Goal: Task Accomplishment & Management: Manage account settings

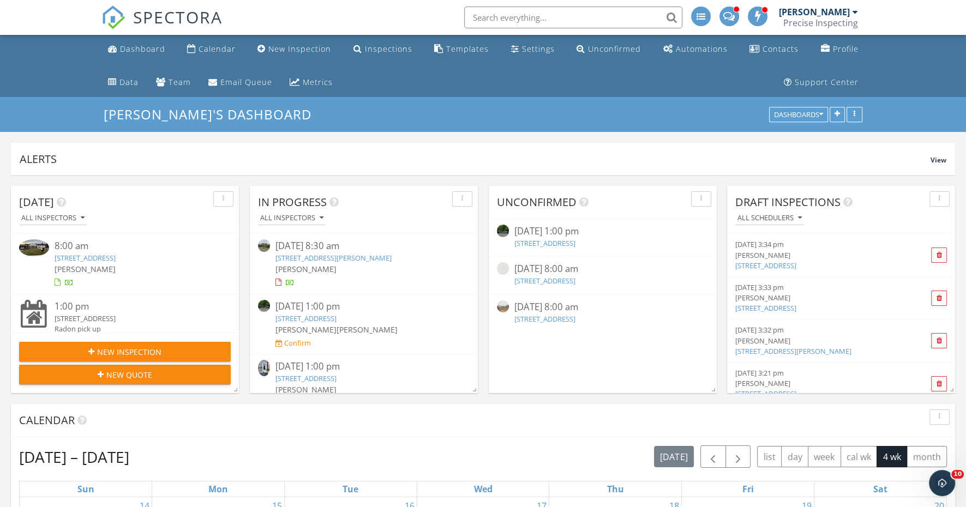
click at [155, 256] on div "2290 School St , York, PA 17408" at bounding box center [134, 258] width 159 height 10
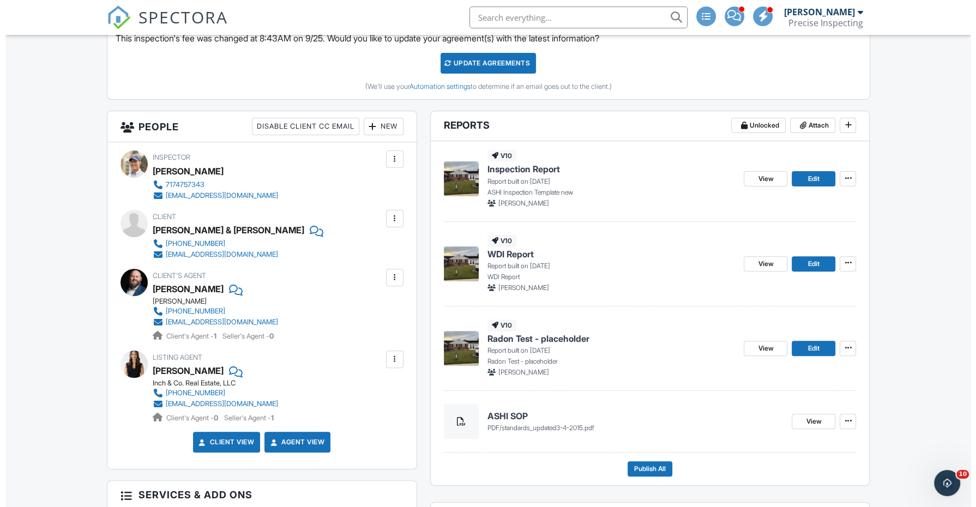
scroll to position [361, 0]
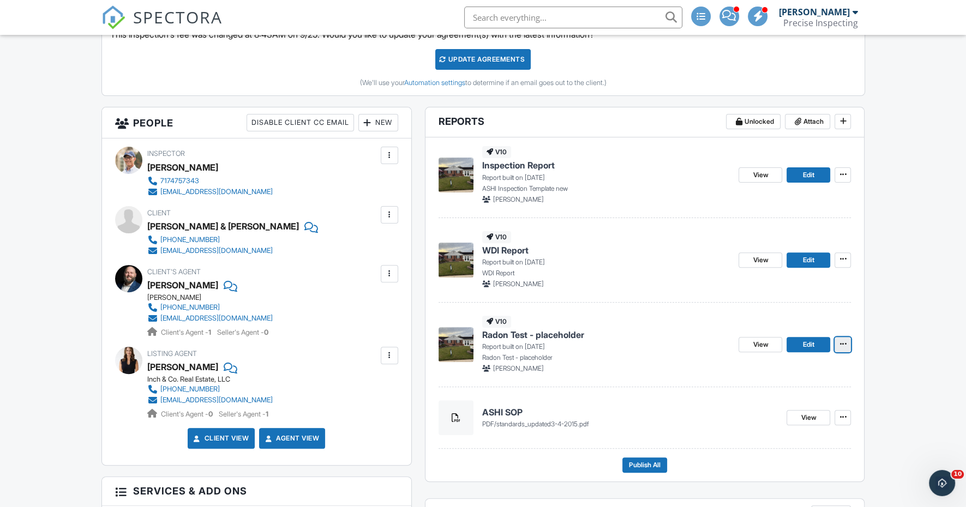
click at [844, 346] on span at bounding box center [842, 344] width 11 height 11
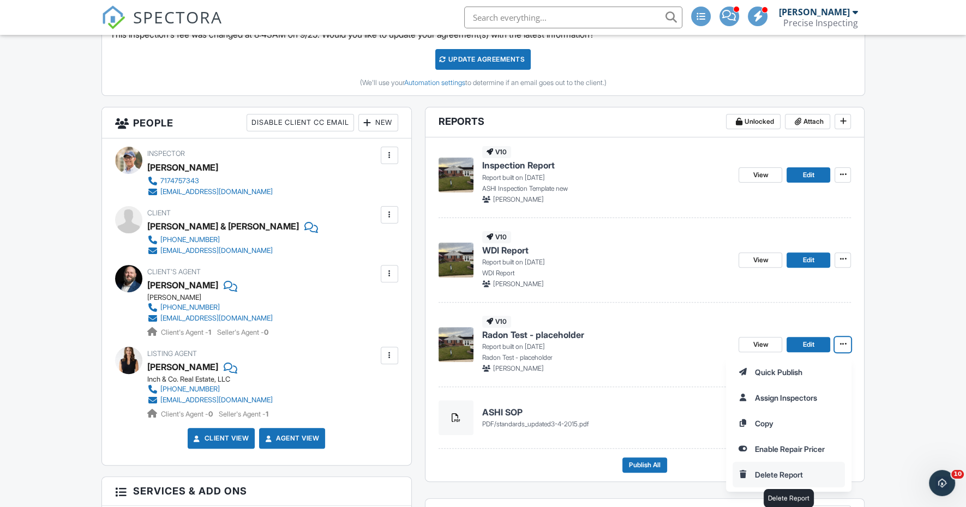
click at [782, 470] on input "Delete Report" at bounding box center [788, 475] width 111 height 25
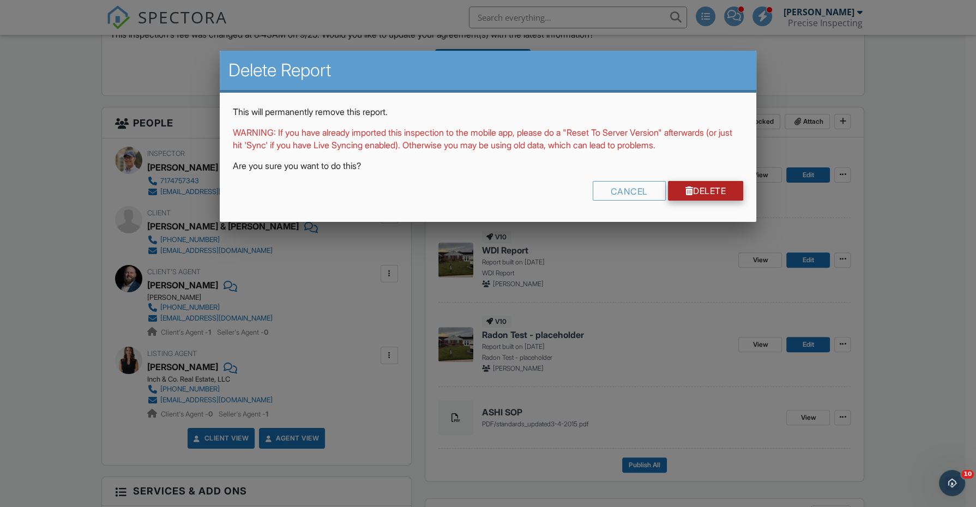
click at [712, 194] on link "Delete" at bounding box center [706, 191] width 76 height 20
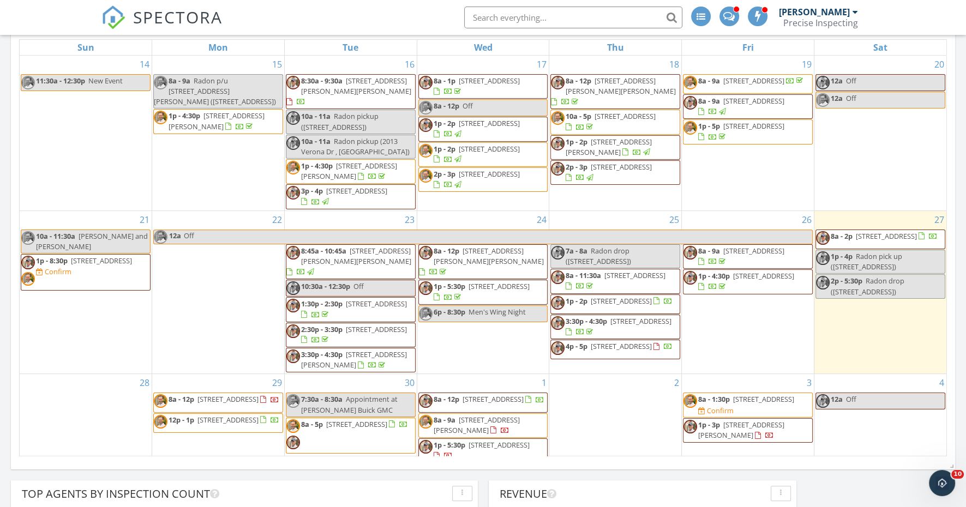
scroll to position [442, 0]
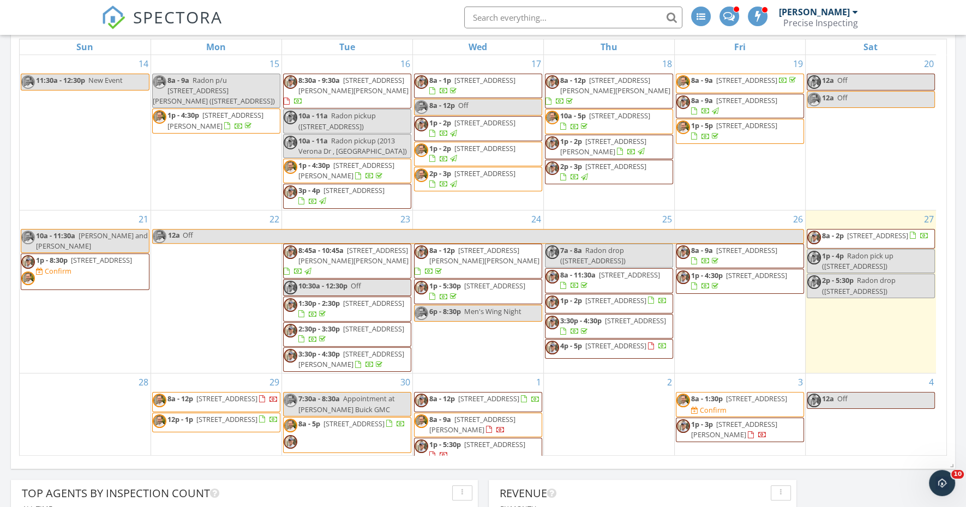
click at [477, 281] on span "334 S Market St, Newmanstown 17073" at bounding box center [494, 286] width 61 height 10
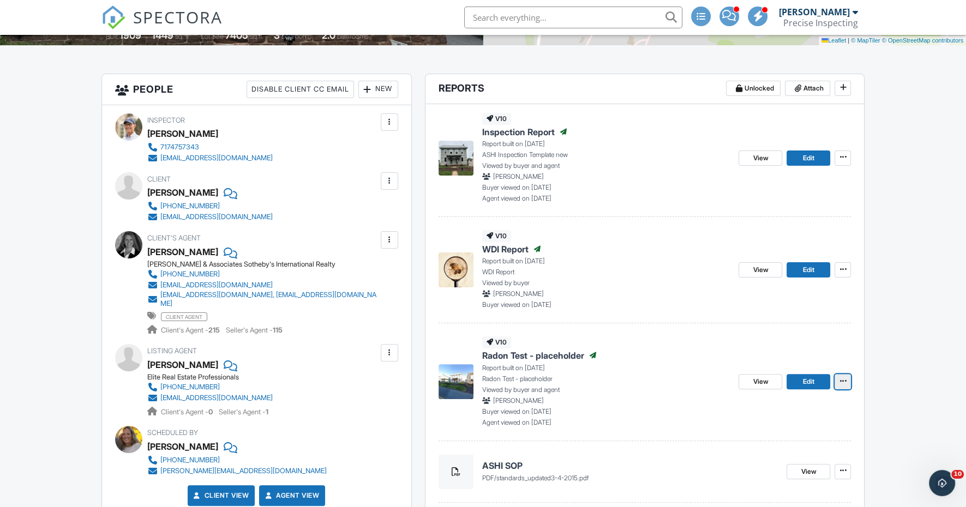
click at [843, 378] on icon at bounding box center [843, 382] width 7 height 8
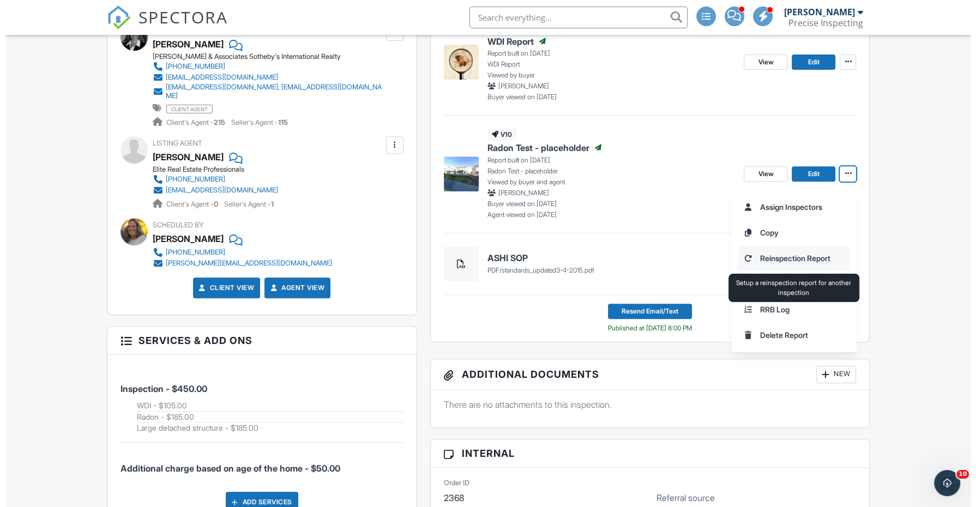
scroll to position [496, 0]
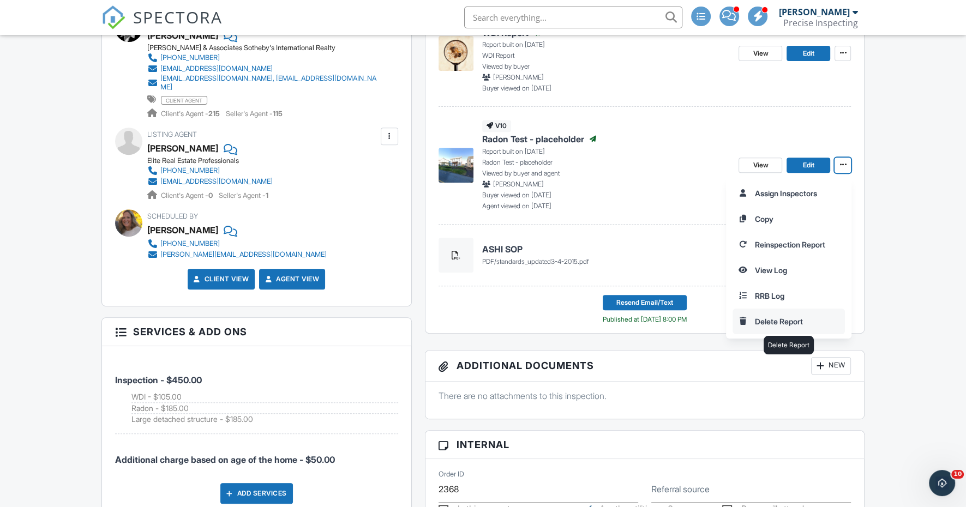
click at [777, 321] on input "Delete Report" at bounding box center [788, 321] width 111 height 25
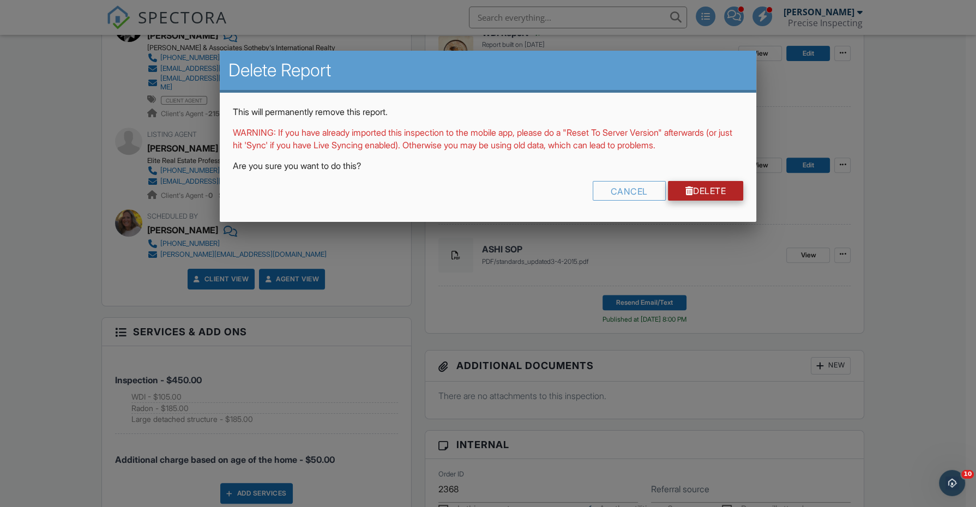
click at [716, 195] on link "Delete" at bounding box center [706, 191] width 76 height 20
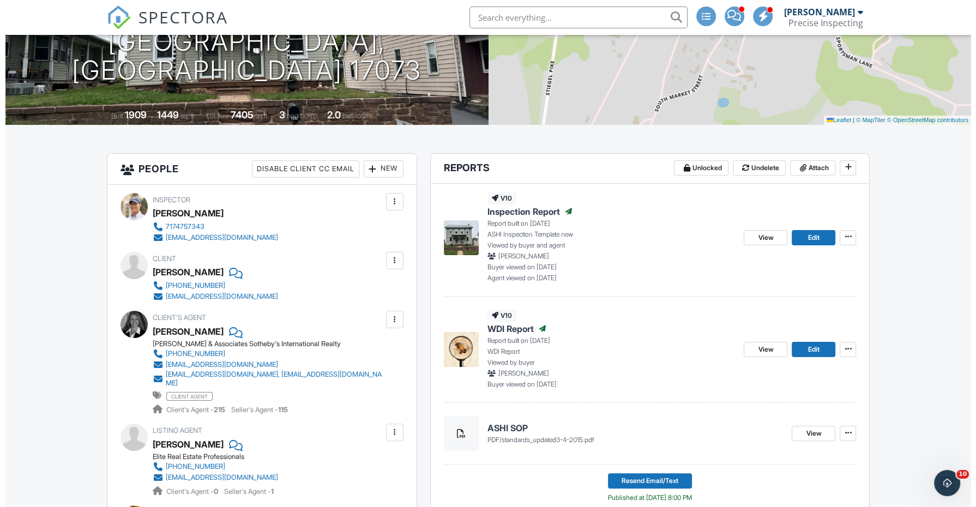
scroll to position [201, 0]
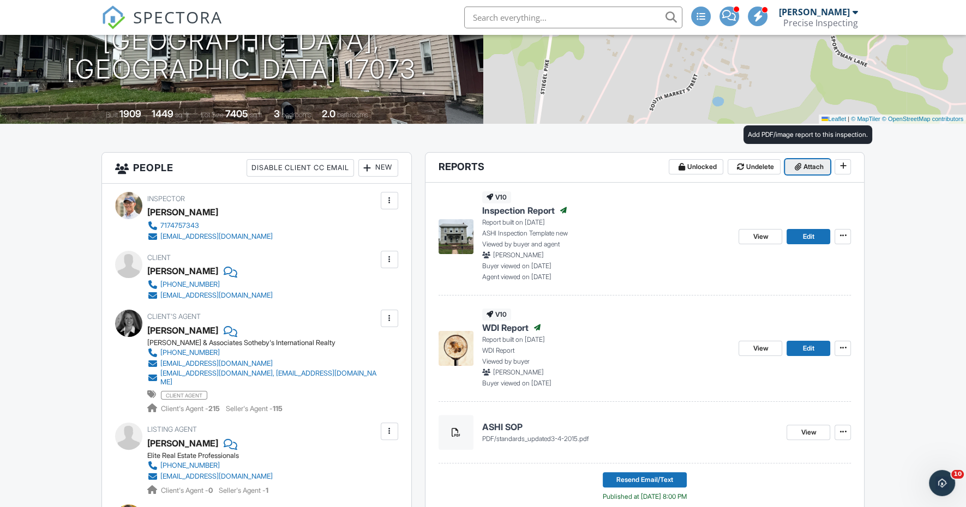
click at [811, 164] on span "Attach" at bounding box center [813, 166] width 20 height 11
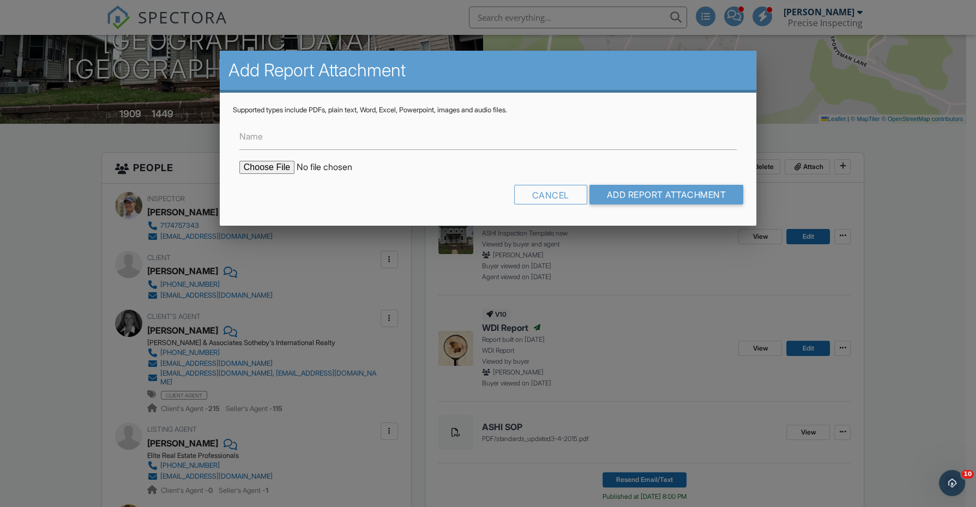
click at [249, 134] on label "Name" at bounding box center [250, 136] width 23 height 12
click at [249, 134] on input "Name" at bounding box center [488, 136] width 498 height 27
click at [286, 133] on input "Radon 16.0 PCIL Basement" at bounding box center [488, 136] width 498 height 27
type input "Radon 5.8 PCIL Basement"
click at [265, 172] on input "file" at bounding box center [331, 167] width 185 height 13
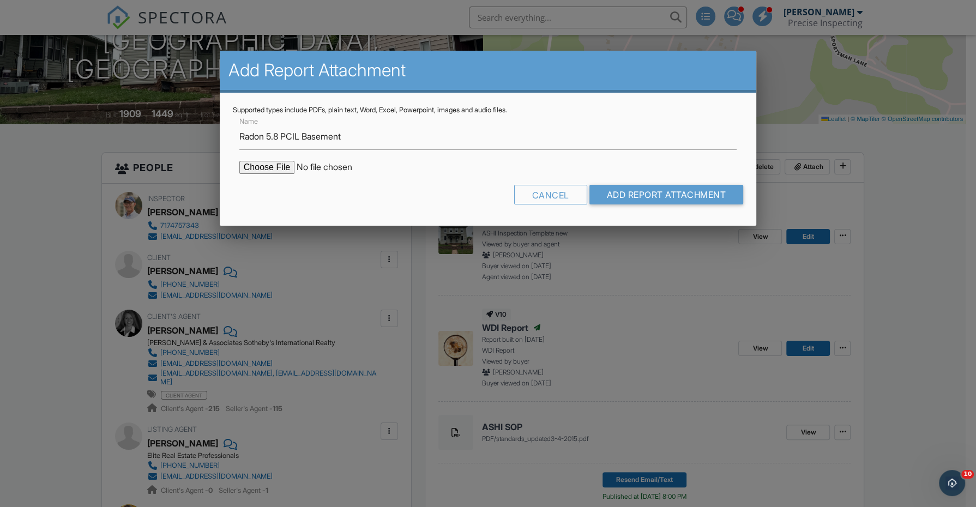
type input "C:\fakepath\Radon 5.8 PCIL BASEMENT 334-S-Market-St_RadonReport_9e58922e-0d4b-4…"
click at [659, 190] on input "Add Report Attachment" at bounding box center [667, 195] width 154 height 20
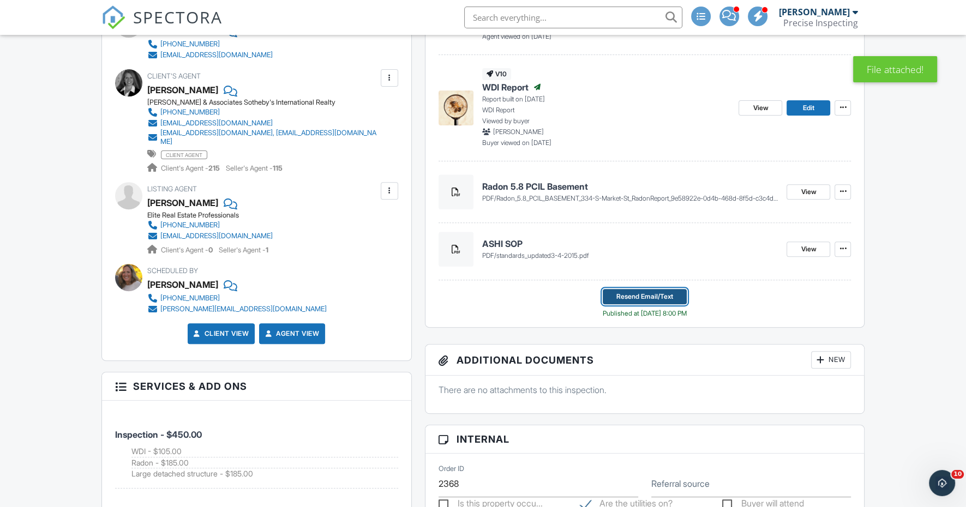
click at [650, 296] on span "Resend Email/Text" at bounding box center [644, 296] width 57 height 11
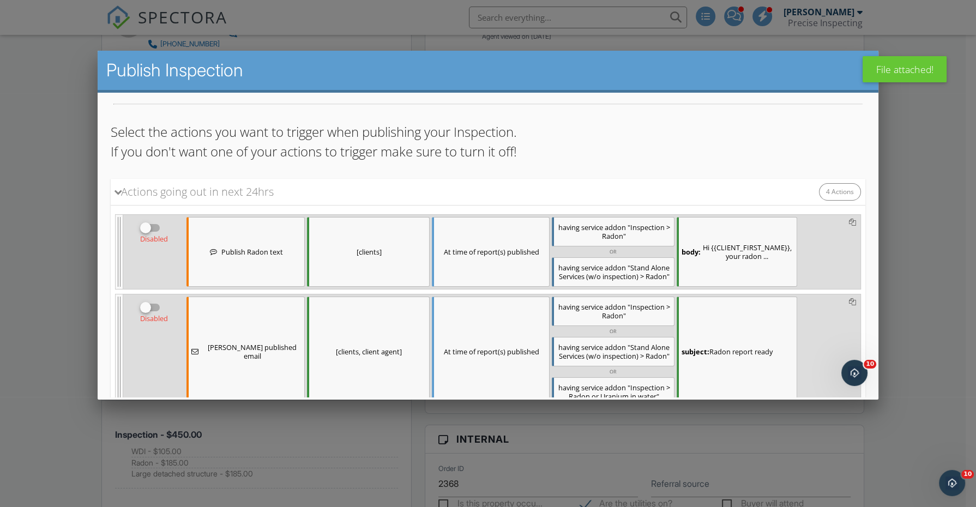
scroll to position [81, 0]
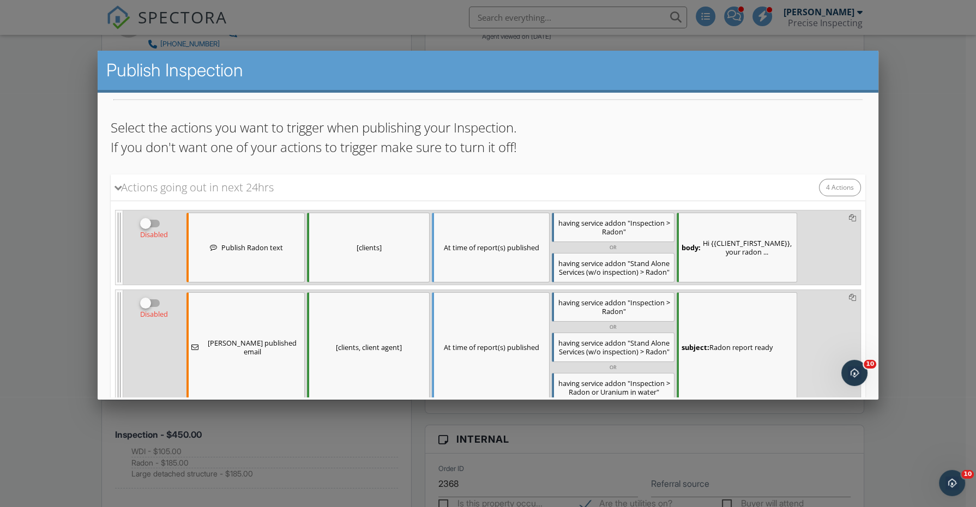
click at [153, 220] on div at bounding box center [145, 223] width 19 height 19
checkbox input "true"
click at [154, 298] on div at bounding box center [150, 303] width 21 height 13
click at [155, 301] on input "checkbox" at bounding box center [150, 307] width 21 height 13
checkbox input "true"
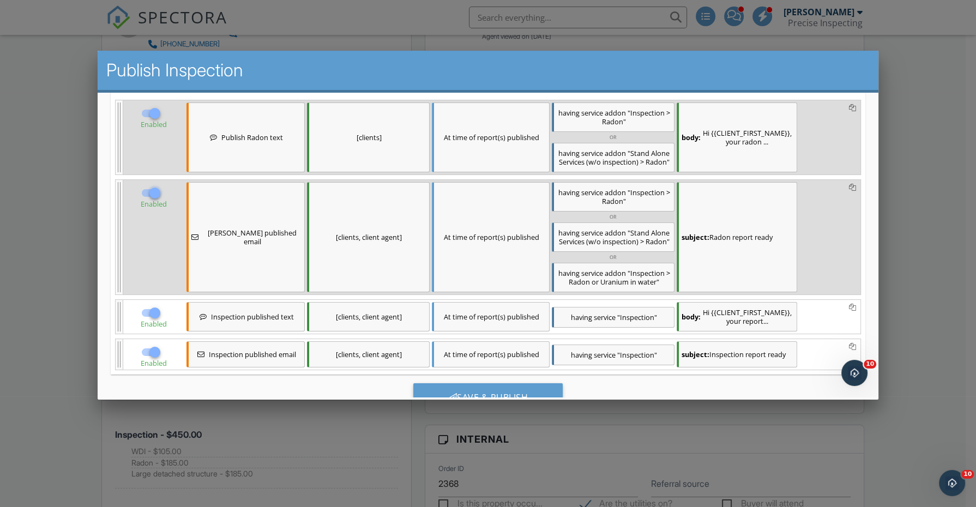
scroll to position [231, 0]
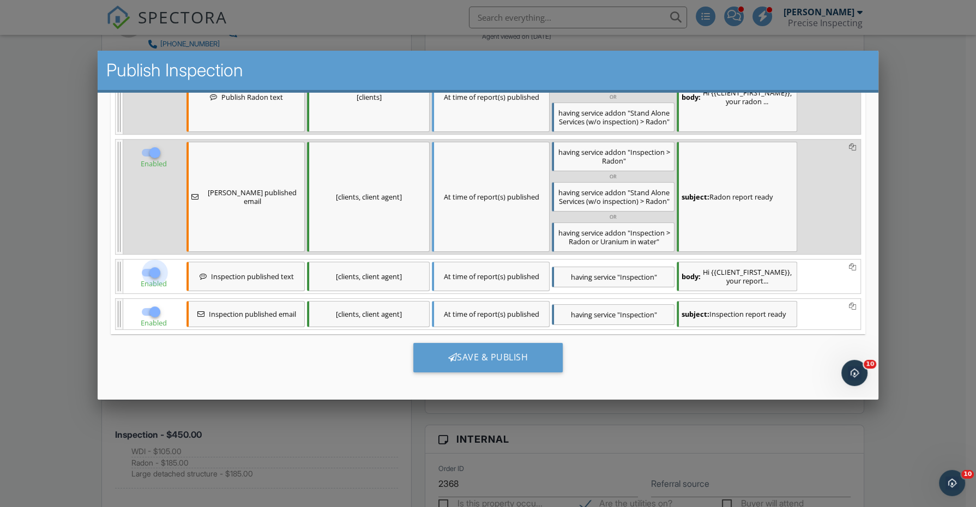
click at [148, 269] on div at bounding box center [155, 272] width 19 height 19
checkbox input "false"
click at [148, 307] on div at bounding box center [155, 312] width 19 height 19
checkbox input "false"
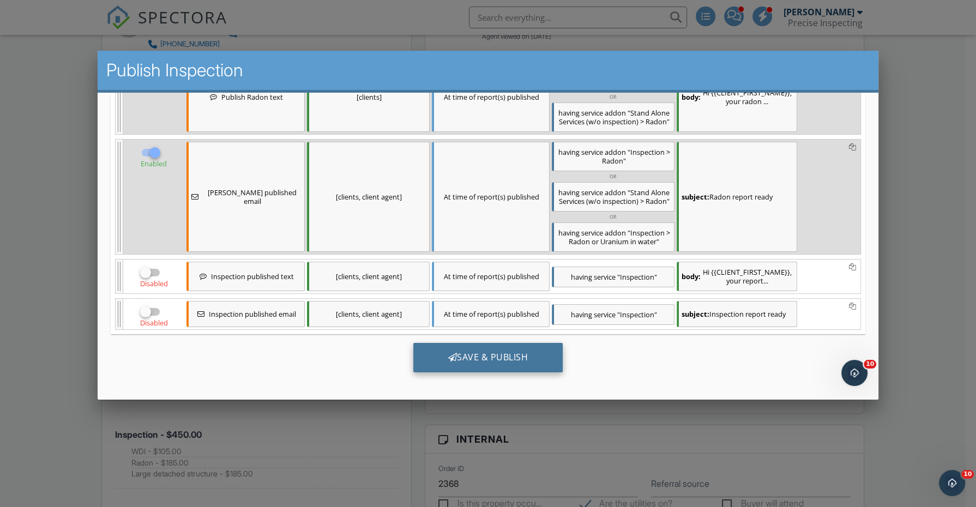
click at [507, 357] on div "Save & Publish" at bounding box center [489, 357] width 150 height 29
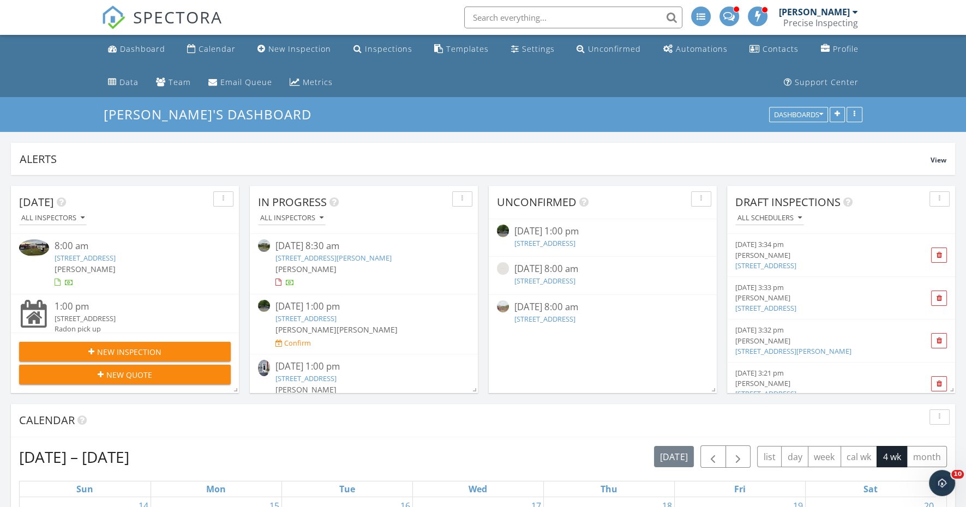
scroll to position [235, 467]
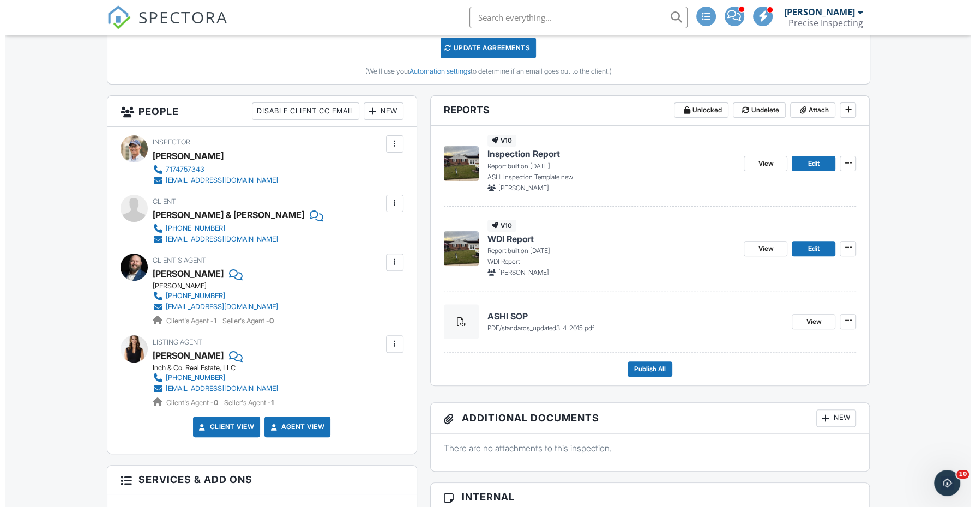
scroll to position [380, 0]
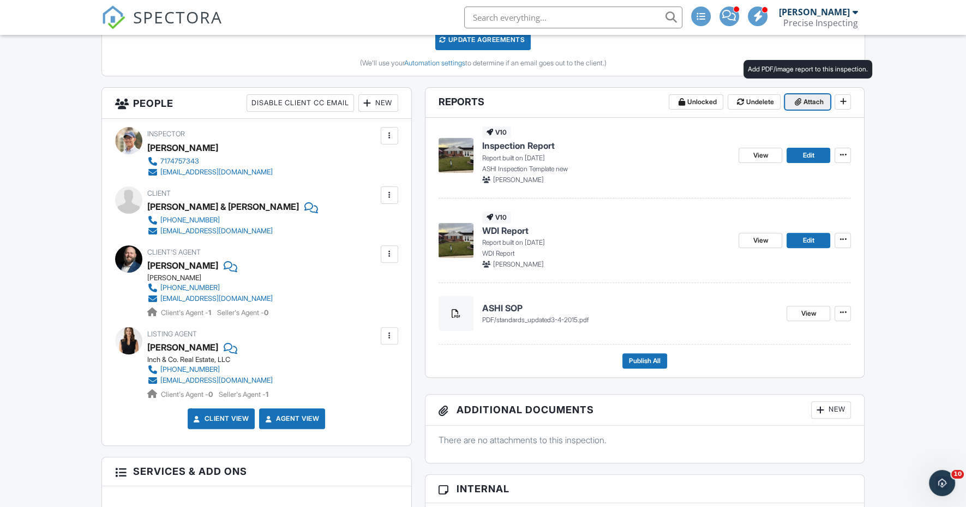
click at [808, 104] on span "Attach" at bounding box center [813, 102] width 20 height 11
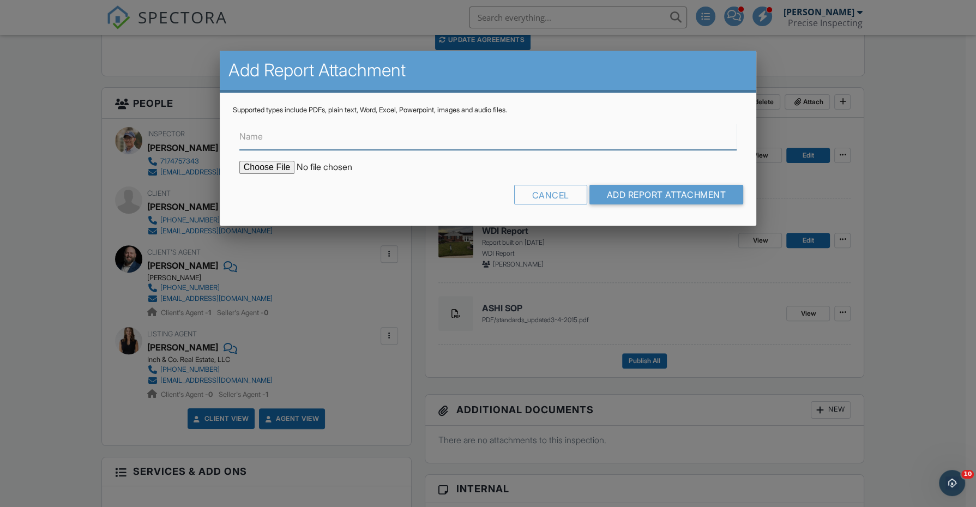
click at [285, 138] on input "Name" at bounding box center [488, 136] width 498 height 27
click at [284, 135] on input "Radon 16.0 PCIL Basement" at bounding box center [488, 136] width 498 height 27
click at [321, 136] on input "Radon 1.6 PCIL Basement" at bounding box center [488, 136] width 498 height 27
type input "Radon 1.6 PCIL Parlor"
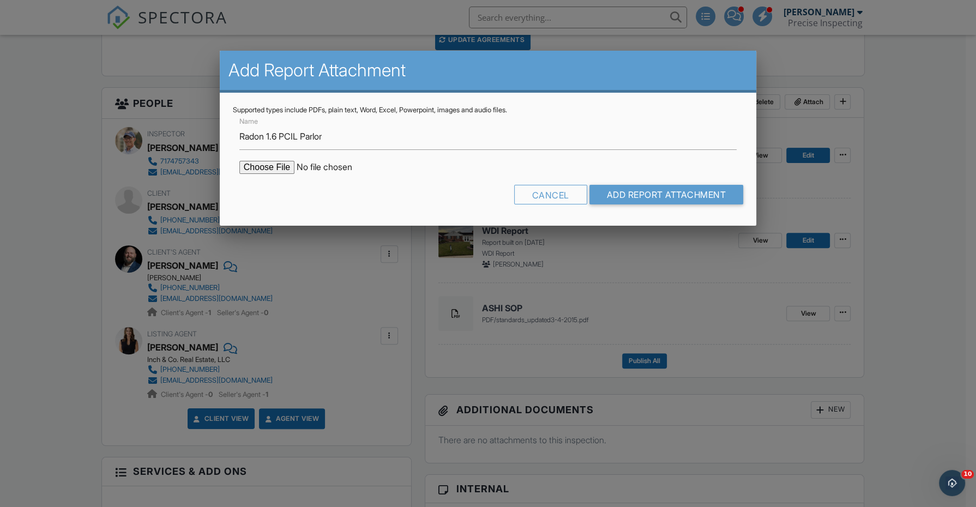
click at [274, 166] on input "file" at bounding box center [331, 167] width 185 height 13
type input "C:\fakepath\RADON 1.6 PCIL Parlor 2290-School-St_RadonReport_699ac321-e59f-41f6…"
click at [682, 193] on input "Add Report Attachment" at bounding box center [667, 195] width 154 height 20
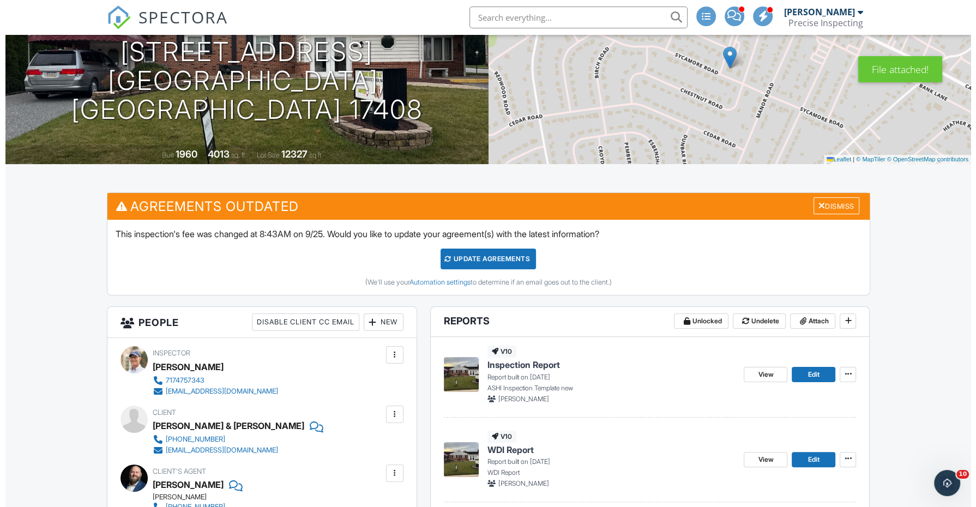
scroll to position [163, 0]
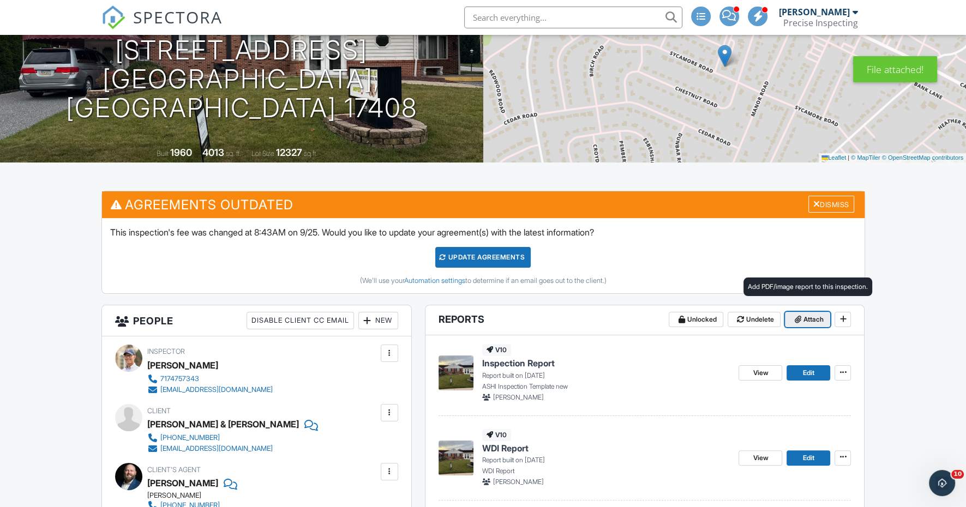
click at [813, 319] on span "Attach" at bounding box center [813, 319] width 20 height 11
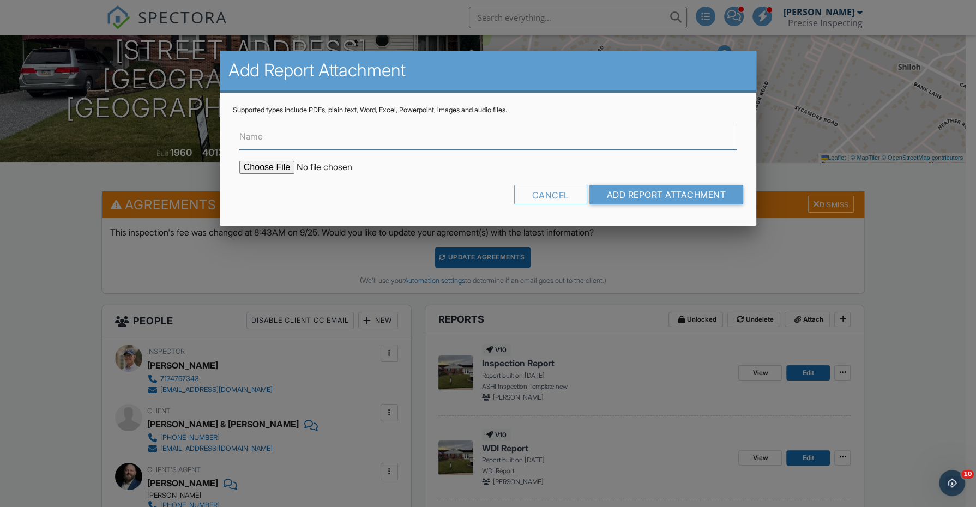
click at [330, 143] on input "Name" at bounding box center [488, 136] width 498 height 27
click at [276, 138] on input "Radon 1.6 PCIL Office" at bounding box center [488, 136] width 498 height 27
type input "Radon 2.7 PCIL Office"
click at [261, 169] on input "file" at bounding box center [331, 167] width 185 height 13
type input "C:\fakepath\Radon 2.7 PCIL Office 2290-School-St_RadonReport_e8a5ce7f-40a4-4c4e…"
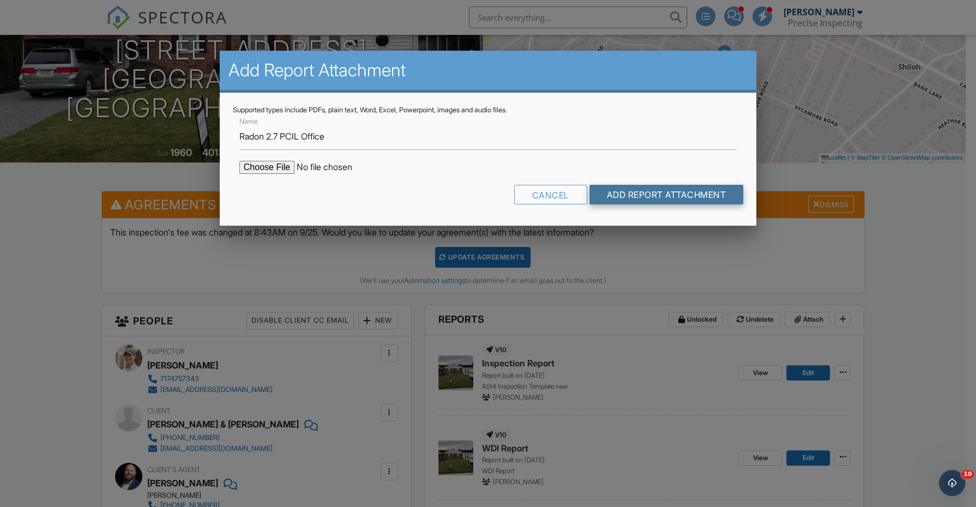
click at [706, 198] on input "Add Report Attachment" at bounding box center [667, 195] width 154 height 20
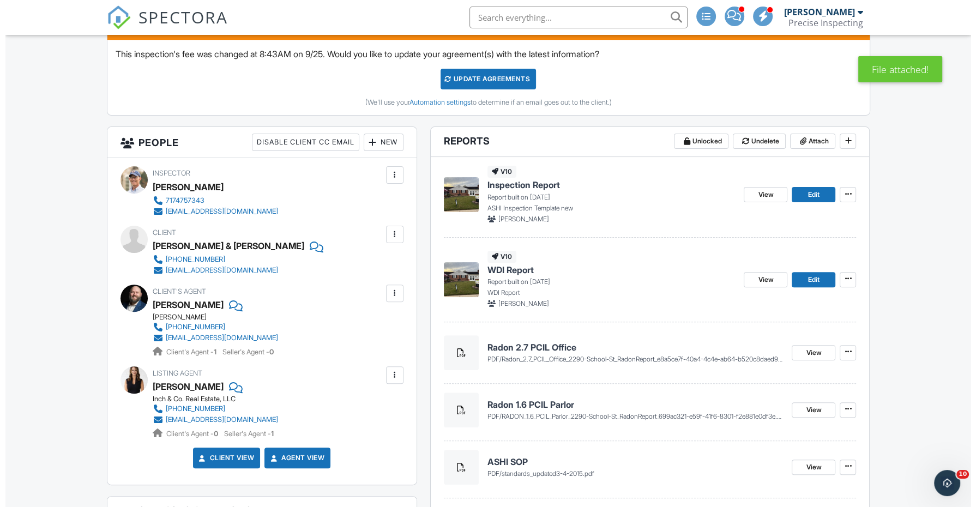
scroll to position [328, 0]
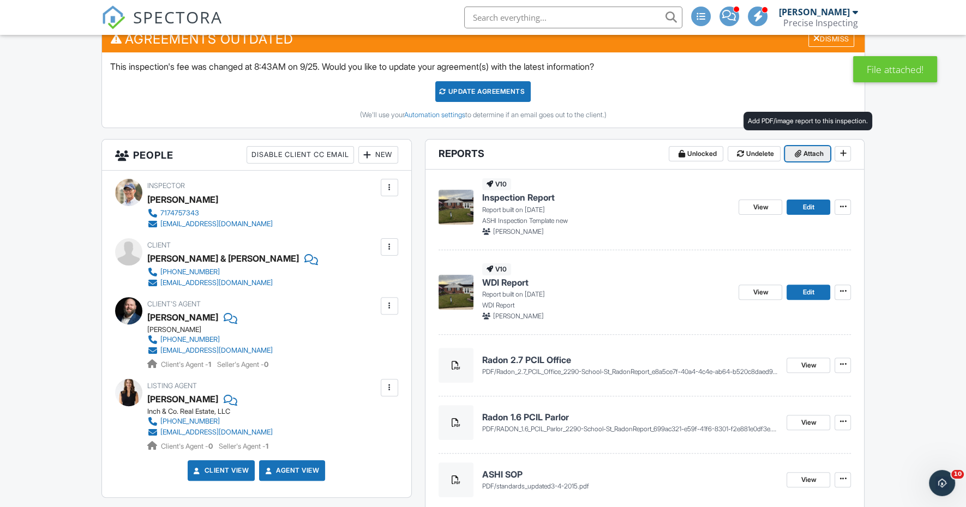
click at [814, 148] on span "Attach" at bounding box center [813, 153] width 20 height 11
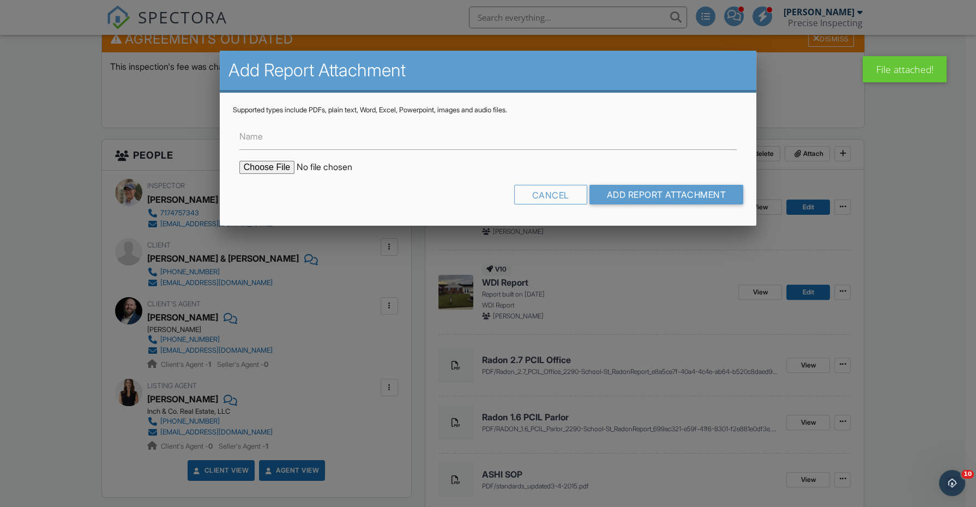
click at [261, 137] on label "Name" at bounding box center [250, 136] width 23 height 12
click at [261, 137] on input "Name" at bounding box center [488, 136] width 498 height 27
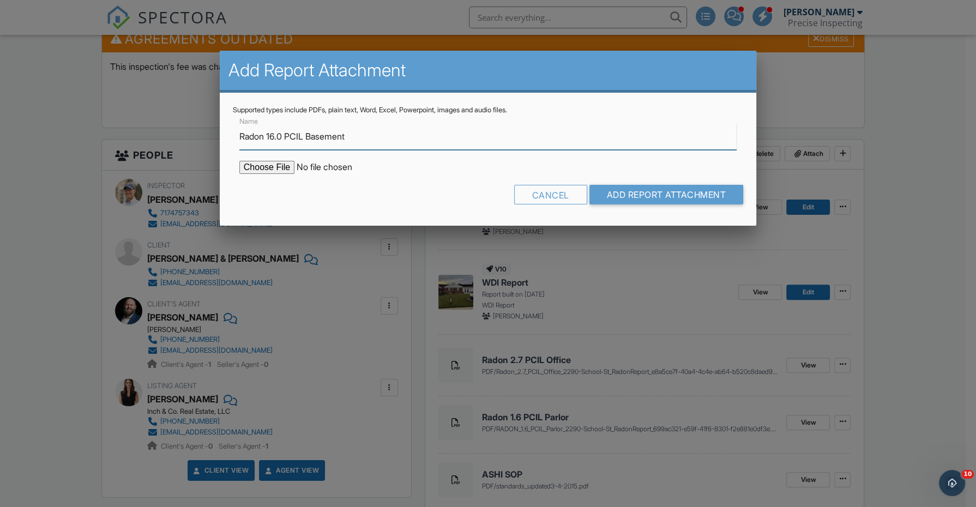
click at [277, 135] on input "Radon 16.0 PCIL Basement" at bounding box center [488, 136] width 498 height 27
type input "Radon 5.0 PCIL Basement"
click at [263, 167] on input "file" at bounding box center [331, 167] width 185 height 13
type input "C:\fakepath\Radon 5.0 PCIL Basement 2290-School-St_RadonReport_829ad882-374b-4d…"
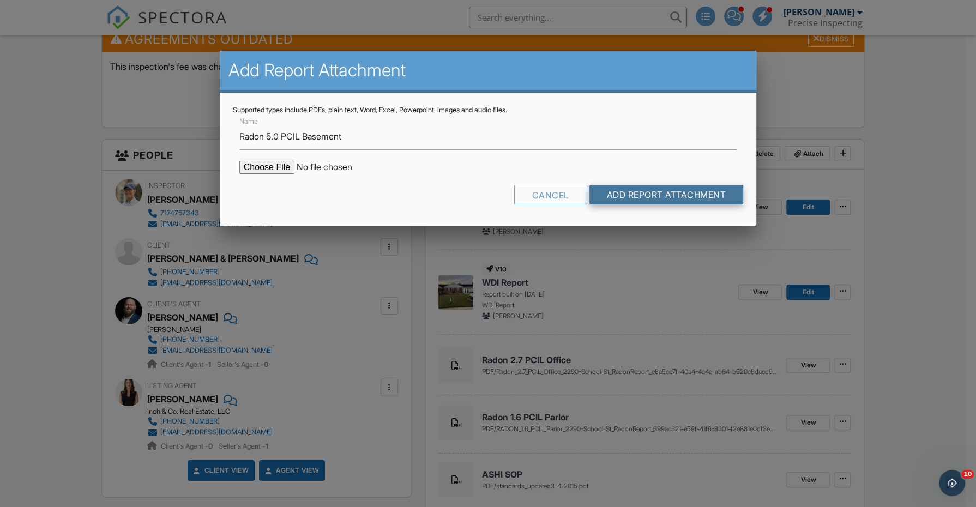
click at [647, 191] on input "Add Report Attachment" at bounding box center [667, 195] width 154 height 20
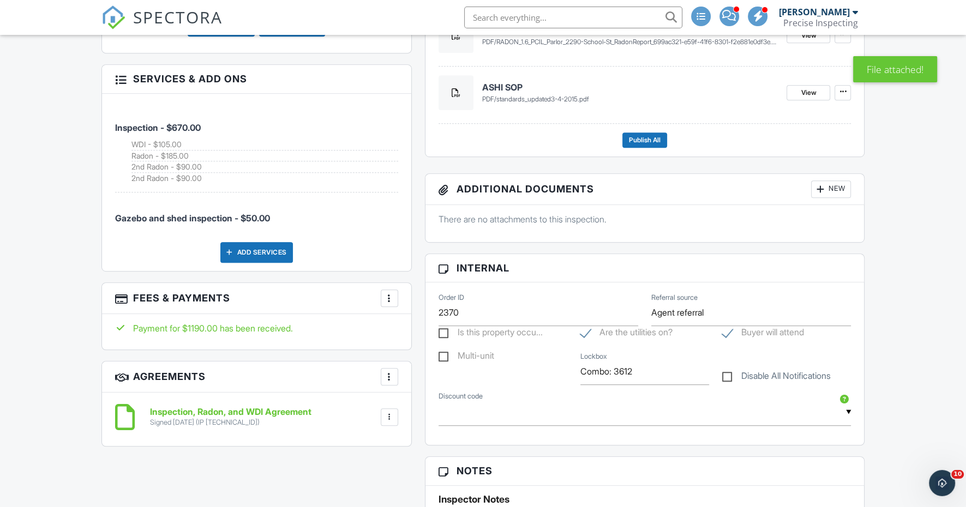
scroll to position [776, 0]
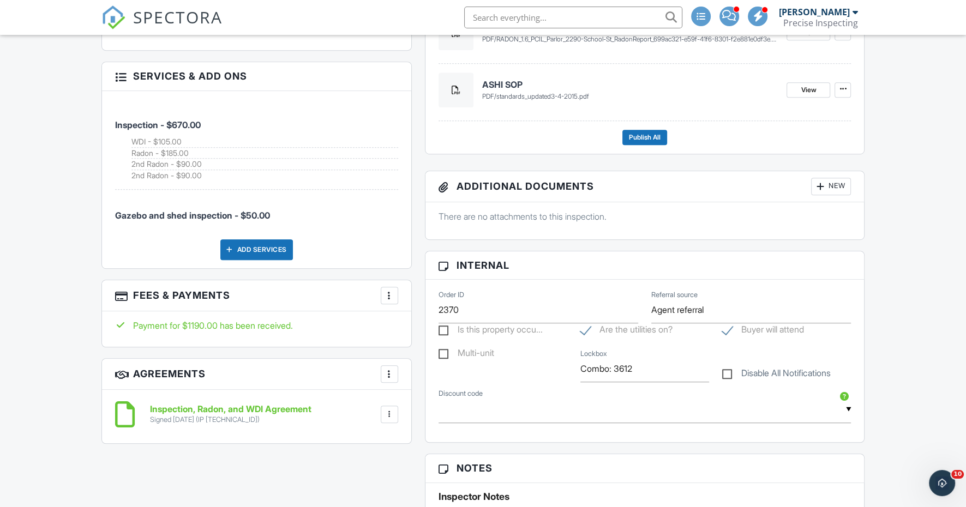
click at [394, 293] on div at bounding box center [389, 295] width 11 height 11
click at [430, 381] on li "View Invoice" at bounding box center [445, 383] width 114 height 27
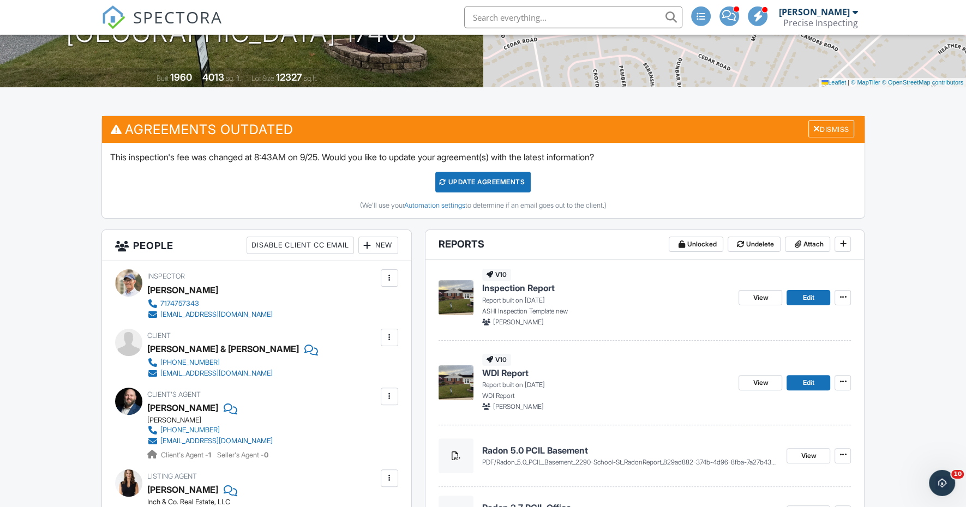
scroll to position [239, 0]
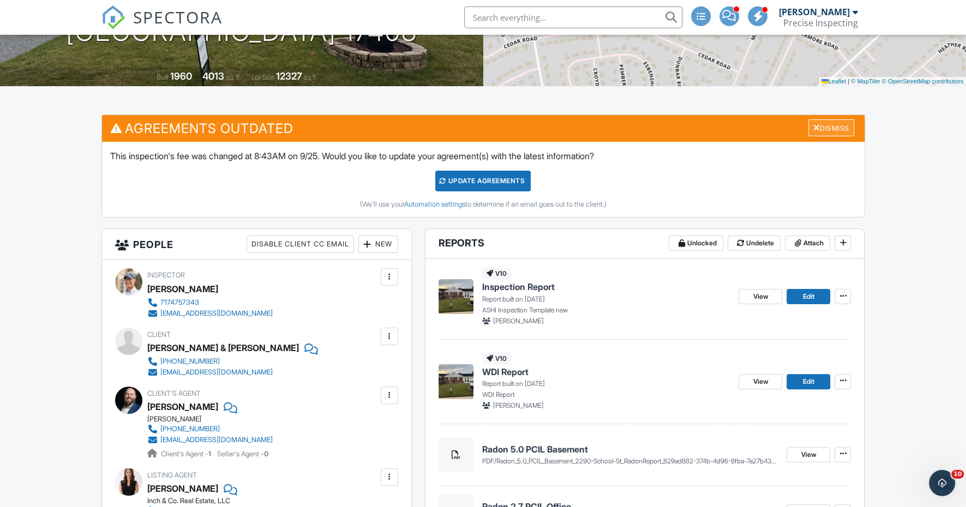
click at [837, 130] on div "Dismiss" at bounding box center [831, 127] width 46 height 17
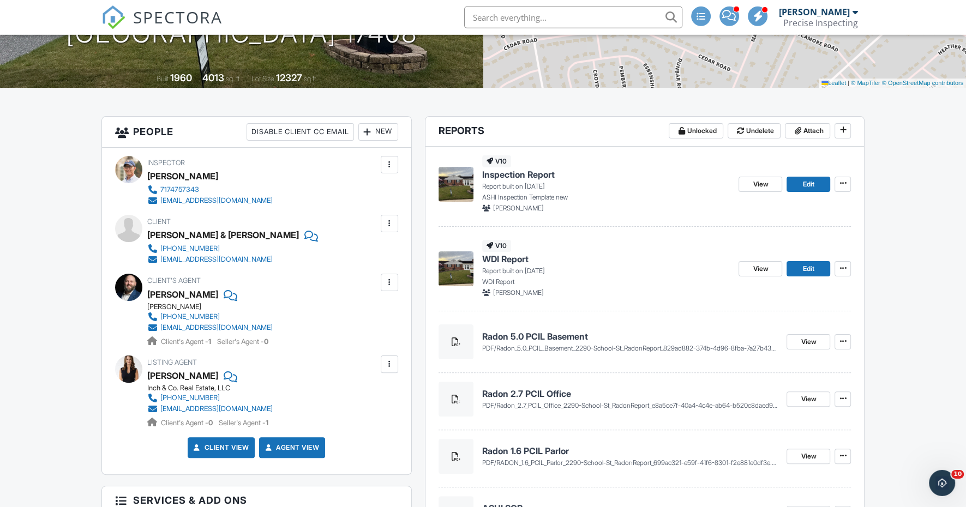
scroll to position [215, 0]
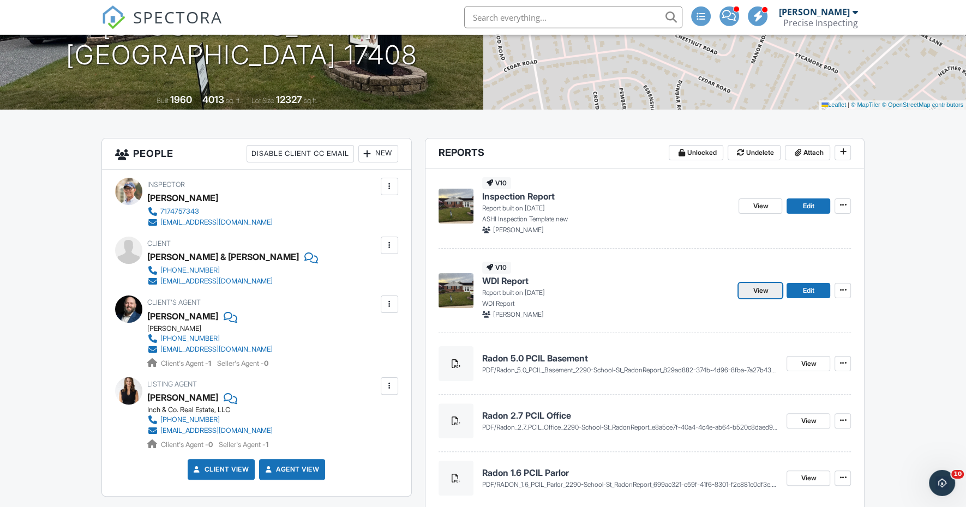
click at [774, 294] on link "View" at bounding box center [761, 290] width 44 height 15
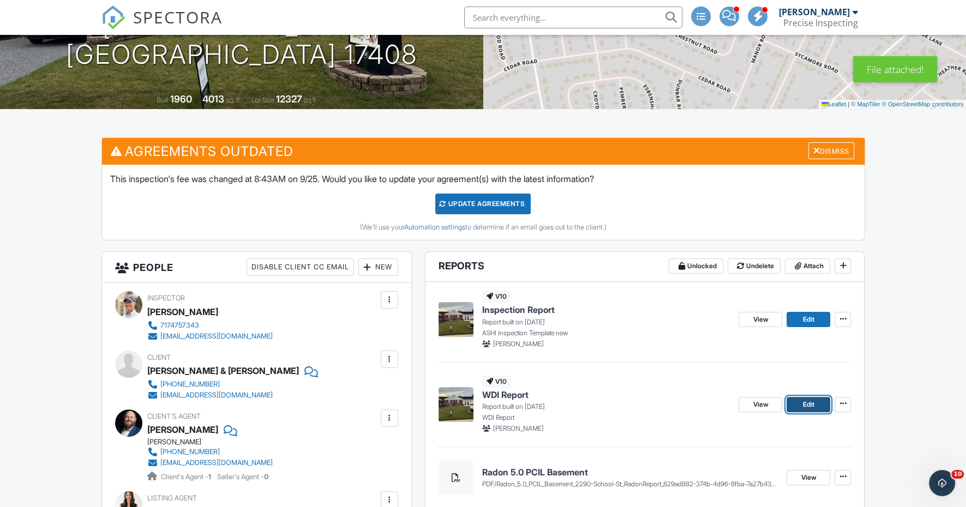
click at [806, 404] on span "Edit" at bounding box center [808, 404] width 11 height 11
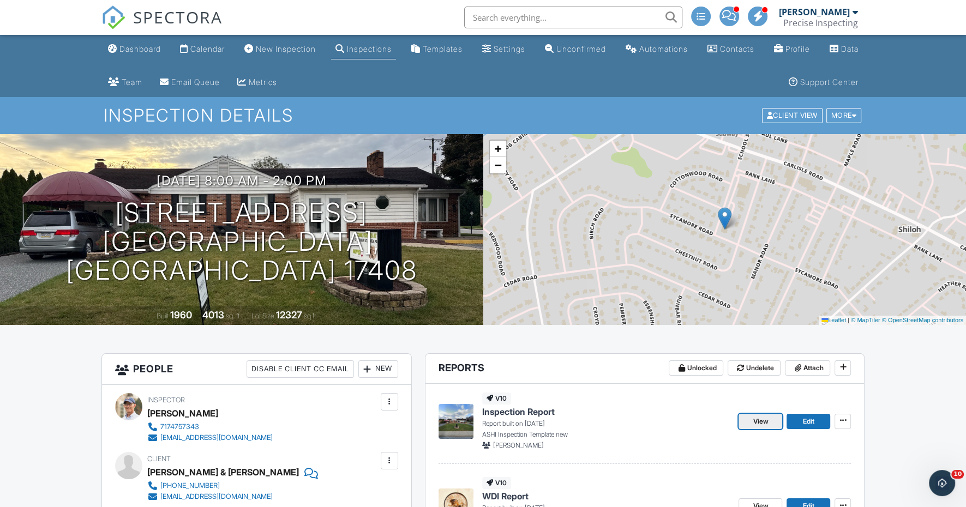
click at [768, 421] on span "View" at bounding box center [760, 421] width 15 height 11
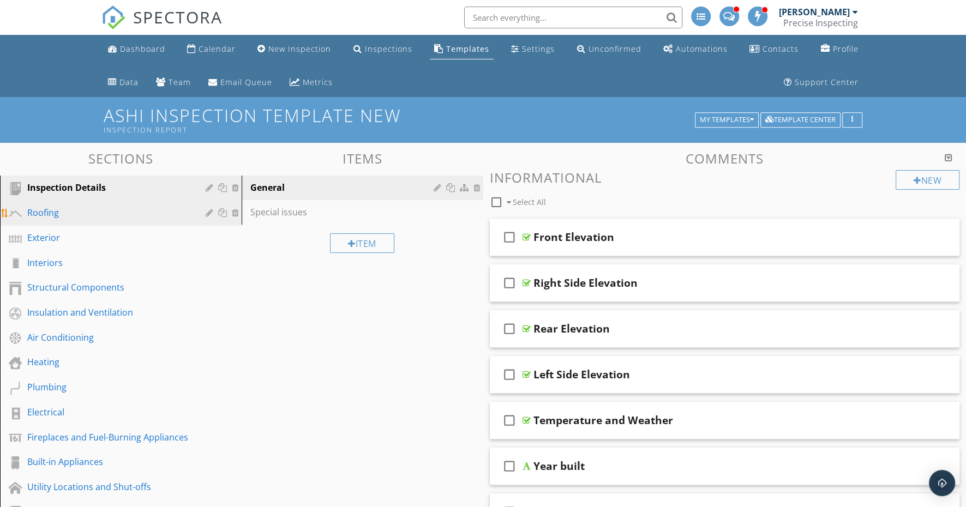
click at [133, 208] on div "Roofing" at bounding box center [108, 212] width 163 height 13
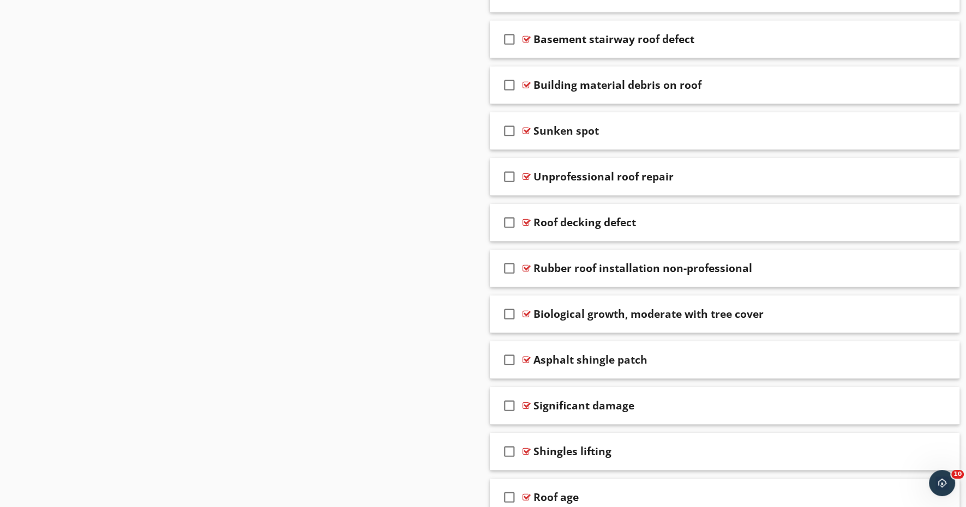
scroll to position [9618, 0]
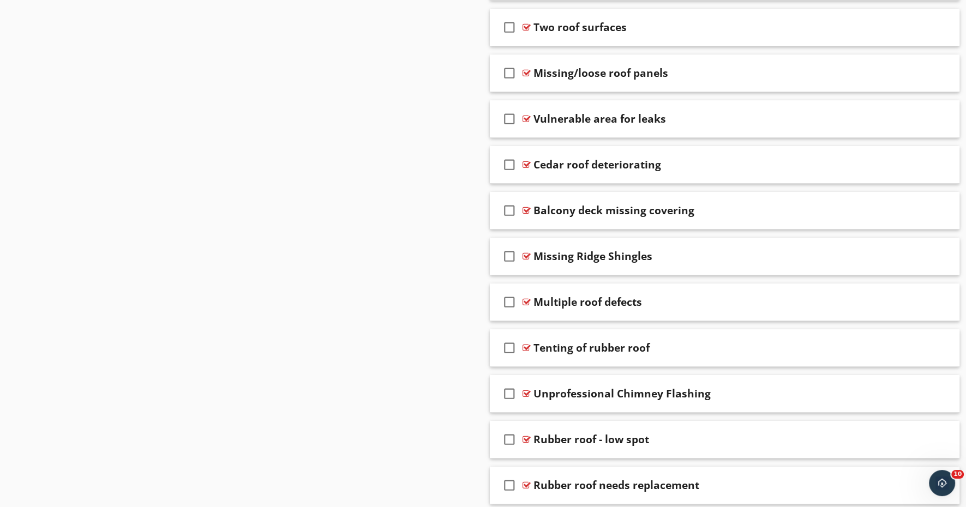
click at [764, 479] on div "Rubber roof needs replacement" at bounding box center [702, 485] width 336 height 13
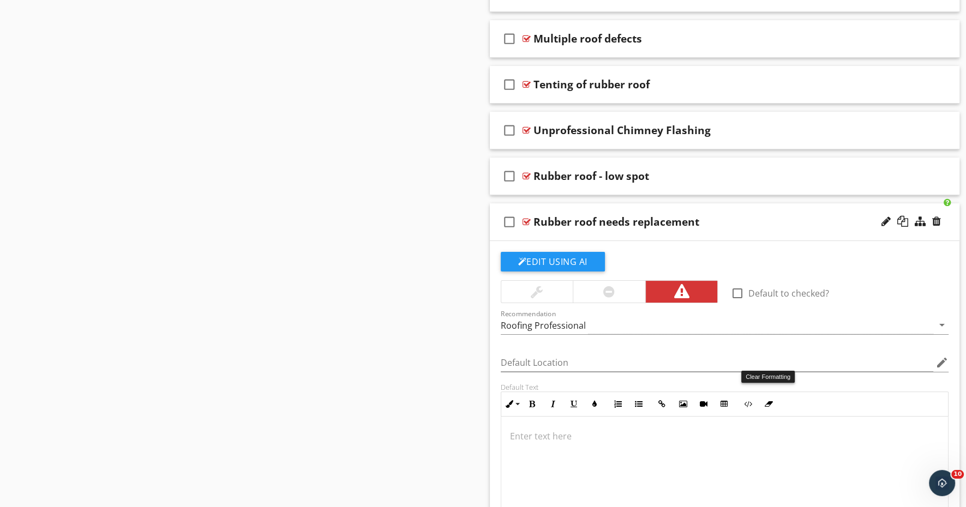
scroll to position [9900, 0]
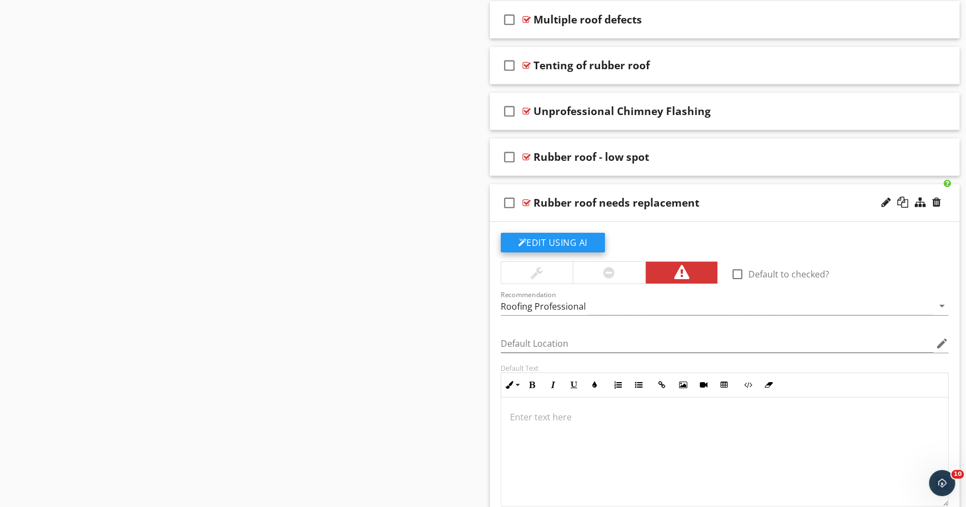
click at [561, 233] on button "Edit Using AI" at bounding box center [553, 243] width 104 height 20
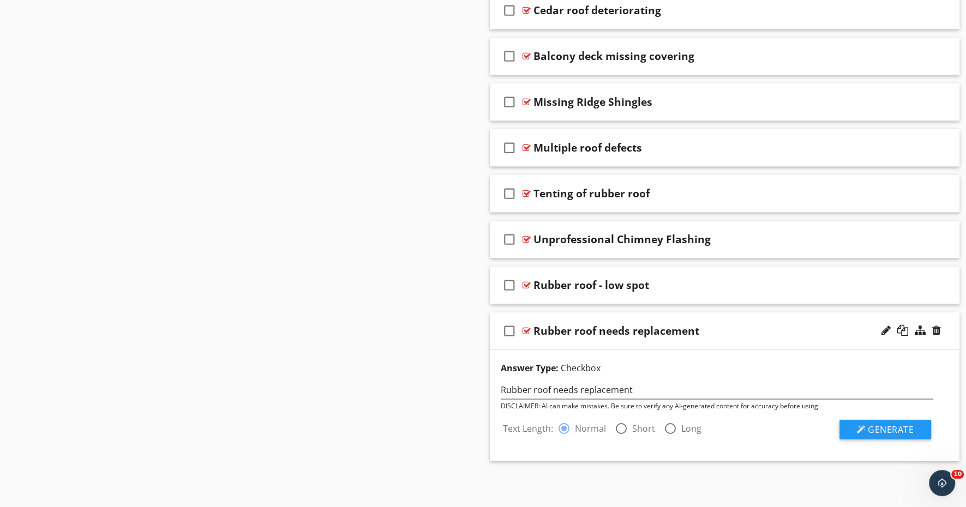
scroll to position [9729, 0]
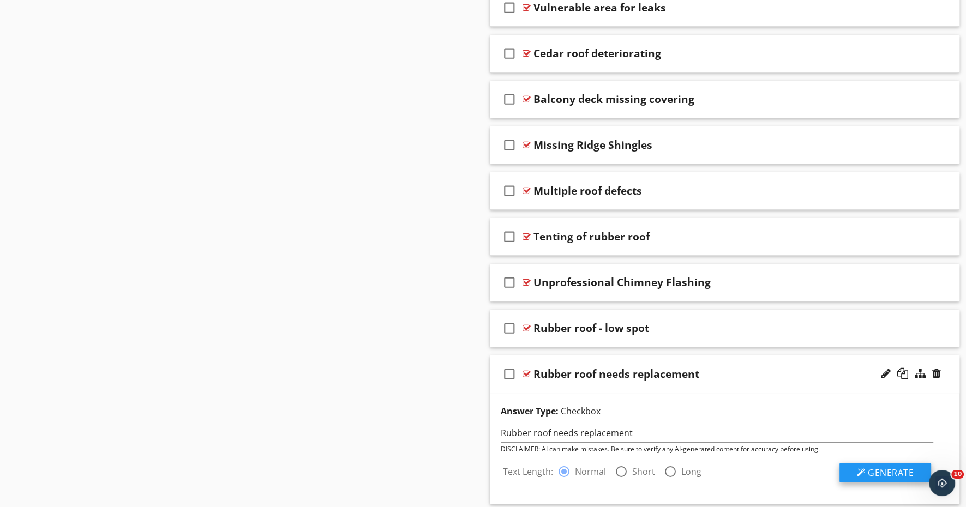
click at [910, 467] on span "Generate" at bounding box center [891, 473] width 46 height 12
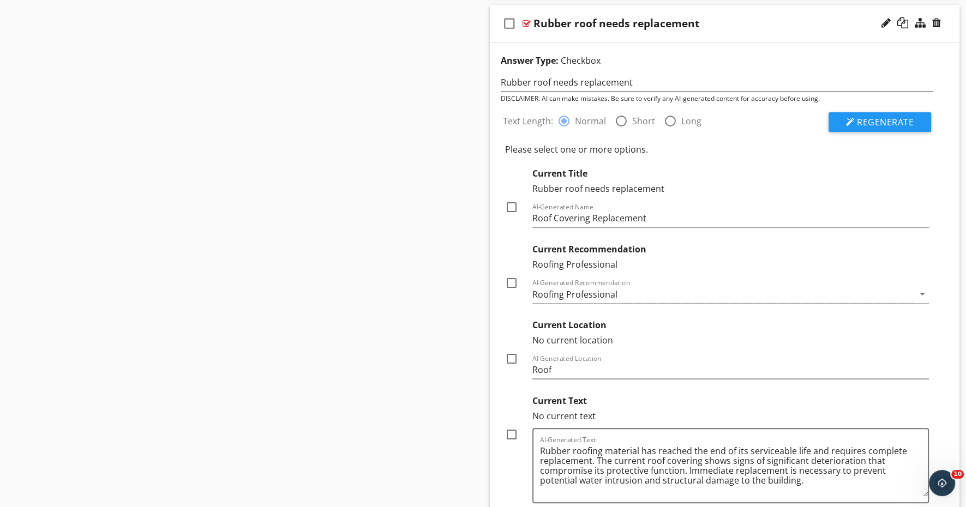
scroll to position [10141, 0]
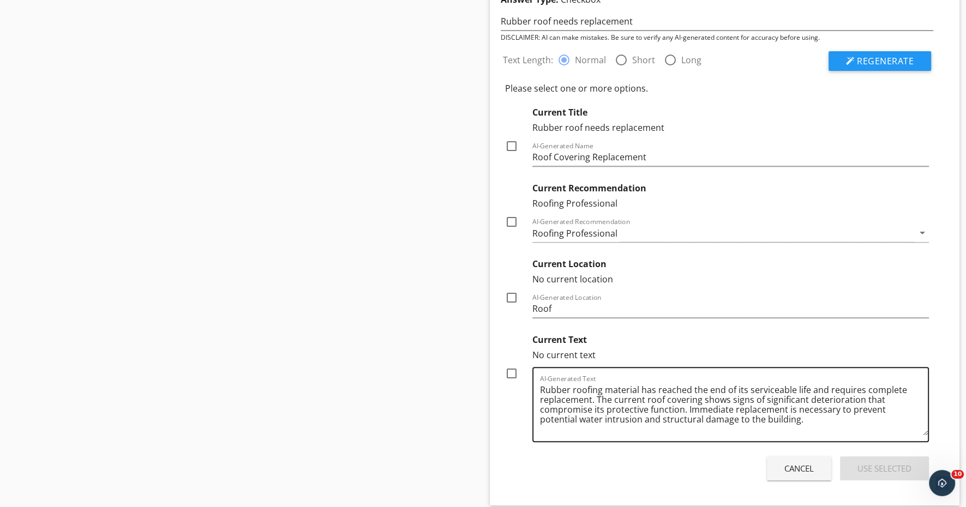
click at [729, 381] on textarea "Rubber roofing material has reached the end of its serviceable life and require…" at bounding box center [734, 408] width 388 height 55
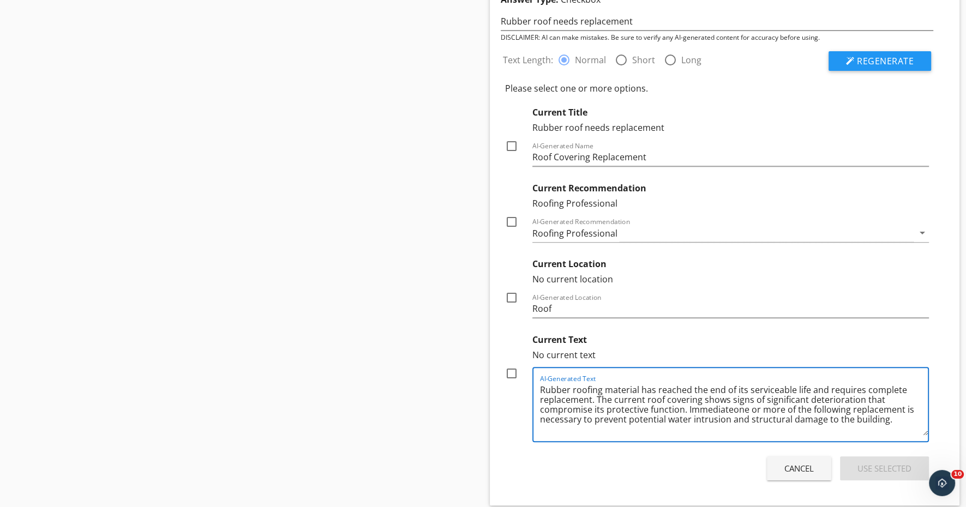
drag, startPoint x: 732, startPoint y: 369, endPoint x: 848, endPoint y: 363, distance: 116.9
click at [848, 381] on textarea "Rubber roofing material has reached the end of its serviceable life and require…" at bounding box center [734, 408] width 388 height 55
click at [730, 381] on textarea "Rubber roofing material has reached the end of its serviceable life and require…" at bounding box center [734, 408] width 388 height 55
paste textarea "one or more of the following"
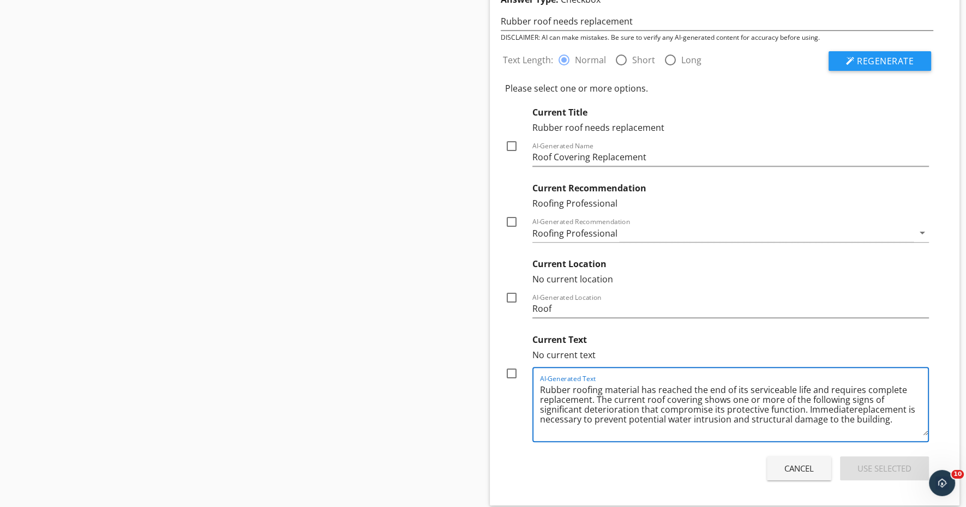
click at [892, 381] on textarea "Rubber roofing material has reached the end of its serviceable life and require…" at bounding box center [734, 408] width 388 height 55
click at [757, 381] on textarea "Rubber roofing material has reached the end of its serviceable life and require…" at bounding box center [734, 408] width 388 height 55
click at [722, 381] on textarea "Rubber roofing material has reached the end of its serviceable life and require…" at bounding box center [734, 408] width 388 height 55
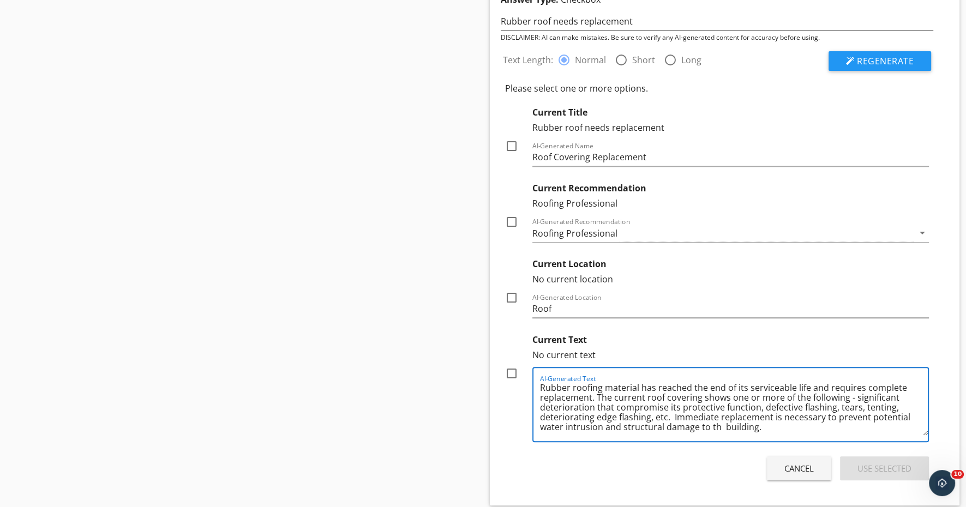
click at [721, 384] on textarea "Rubber roofing material has reached the end of its serviceable life and require…" at bounding box center [734, 408] width 388 height 55
drag, startPoint x: 789, startPoint y: 379, endPoint x: 528, endPoint y: 319, distance: 268.0
click at [540, 381] on textarea "Rubber roofing material has reached the end of its serviceable life and require…" at bounding box center [734, 408] width 388 height 55
click at [757, 385] on textarea "Rubber roofing material has reached the end of its serviceable life and require…" at bounding box center [734, 408] width 388 height 55
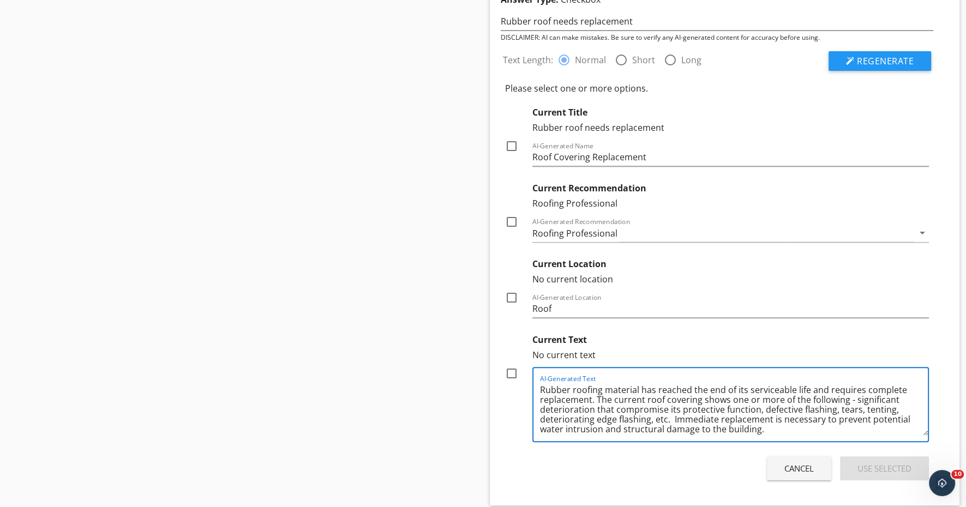
scroll to position [2, 0]
drag, startPoint x: 765, startPoint y: 385, endPoint x: 710, endPoint y: 378, distance: 55.6
click at [703, 381] on textarea "Rubber roofing material has reached the end of its serviceable life and require…" at bounding box center [734, 408] width 388 height 55
click at [847, 381] on textarea "Rubber roofing material has reached the end of its serviceable life and require…" at bounding box center [734, 408] width 388 height 55
click at [672, 381] on textarea "Rubber roofing material has reached the end of its serviceable life and require…" at bounding box center [734, 408] width 388 height 55
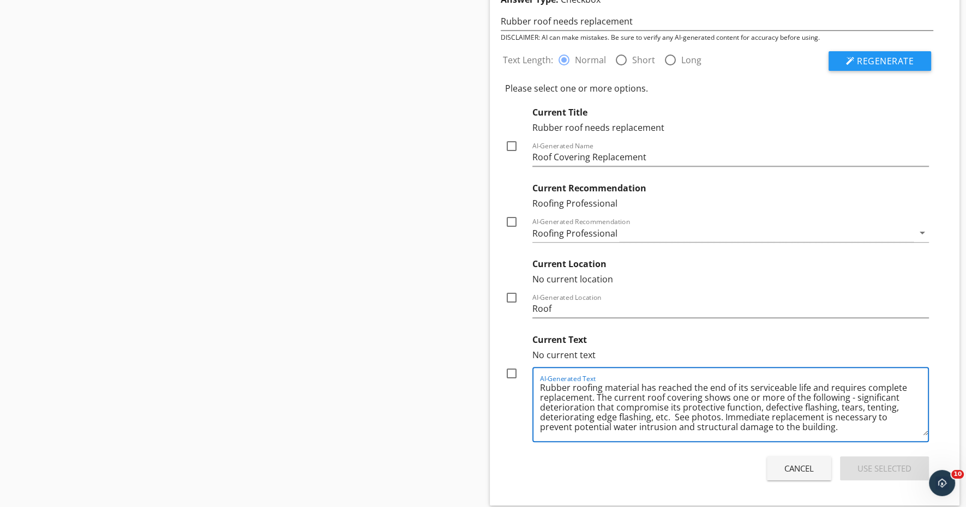
drag, startPoint x: 867, startPoint y: 390, endPoint x: 518, endPoint y: 341, distance: 352.4
click at [540, 381] on textarea "Rubber roofing material has reached the end of its serviceable life and require…" at bounding box center [734, 408] width 388 height 55
type textarea "Rubber roofing material has reached the end of its serviceable life and require…"
click at [513, 364] on div at bounding box center [511, 373] width 19 height 19
checkbox input "true"
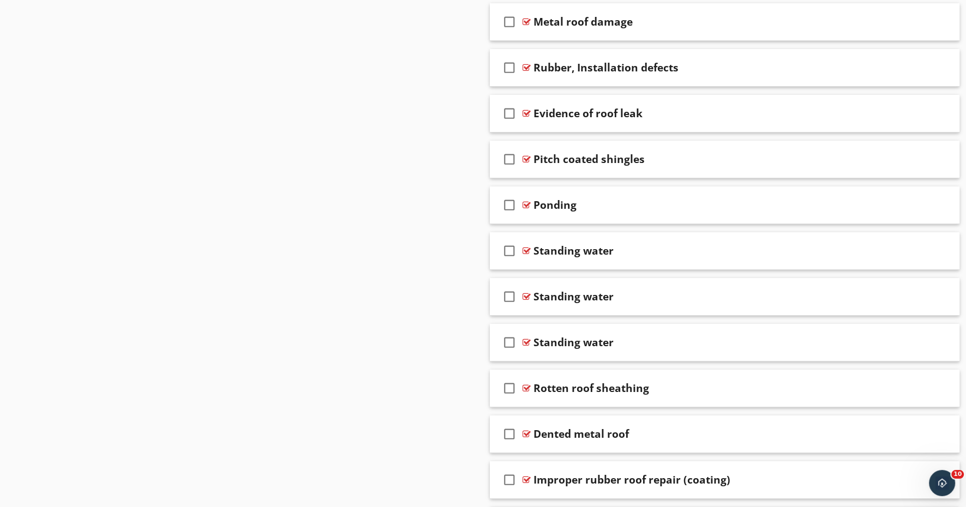
scroll to position [4738, 0]
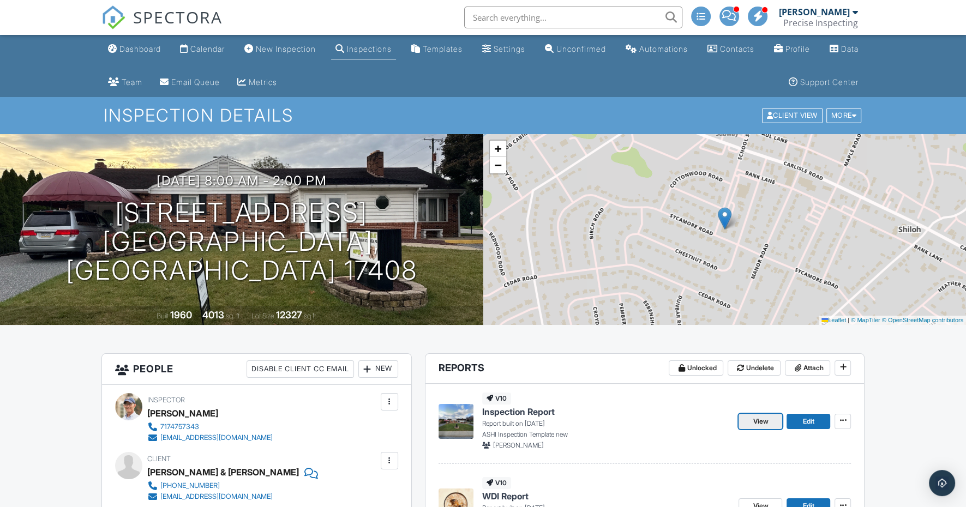
click at [758, 414] on link "View" at bounding box center [761, 421] width 44 height 15
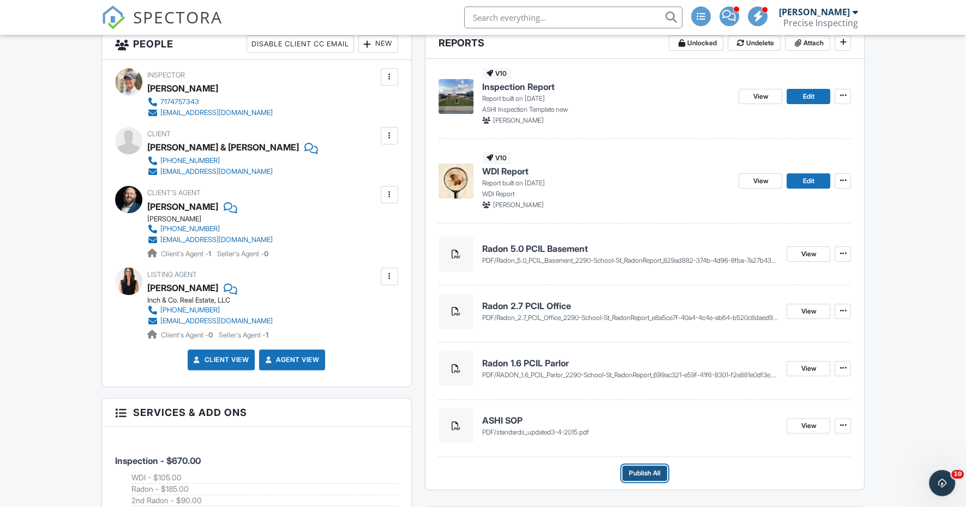
click at [652, 477] on span "Publish All" at bounding box center [645, 473] width 32 height 11
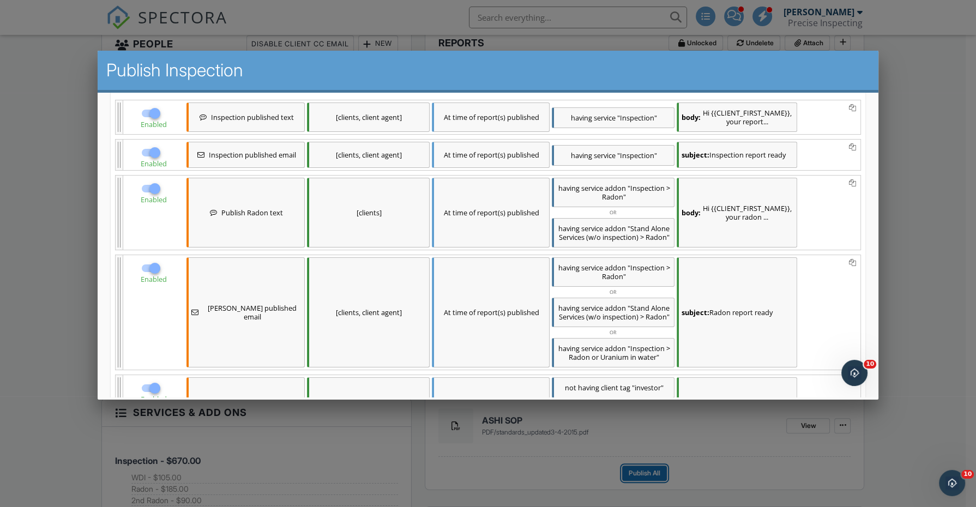
scroll to position [336, 0]
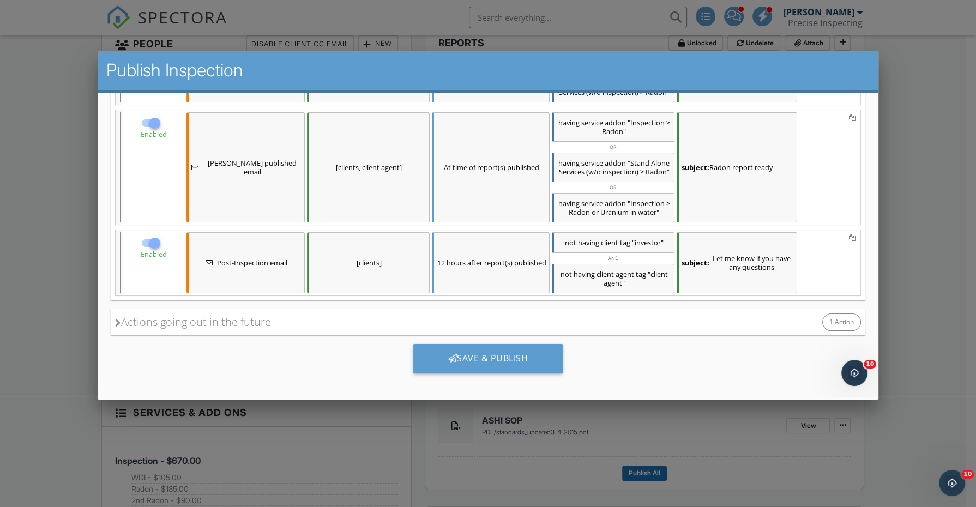
click at [432, 326] on div "Actions going out in the future 1 Action" at bounding box center [488, 322] width 755 height 26
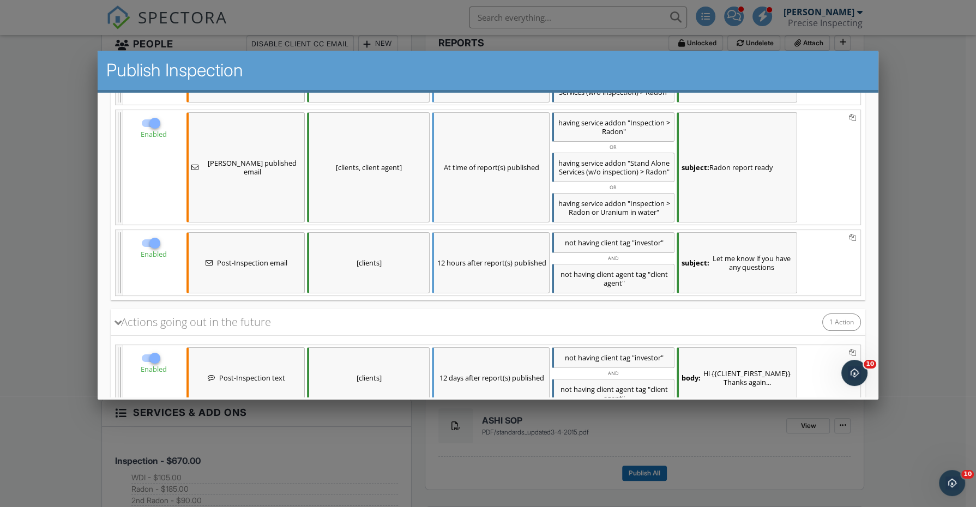
scroll to position [415, 0]
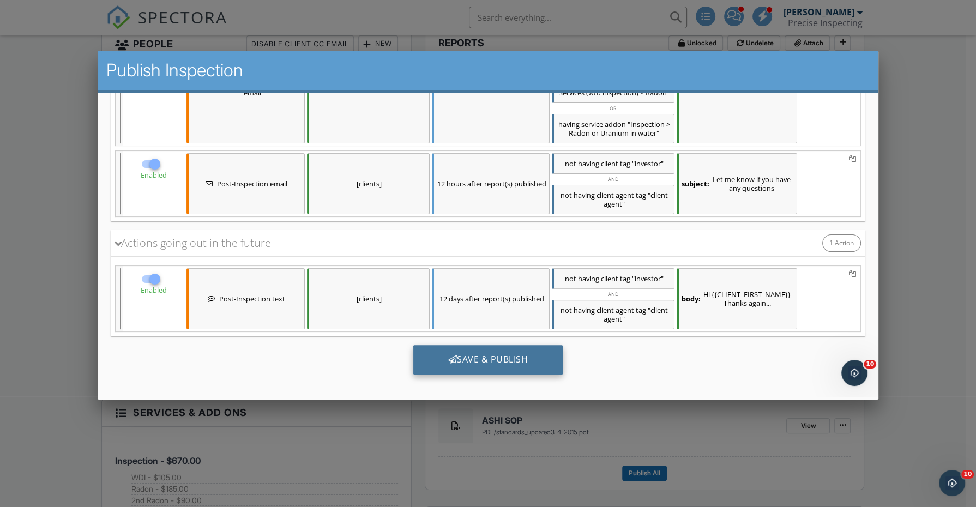
click at [484, 353] on div "Save & Publish" at bounding box center [489, 359] width 150 height 29
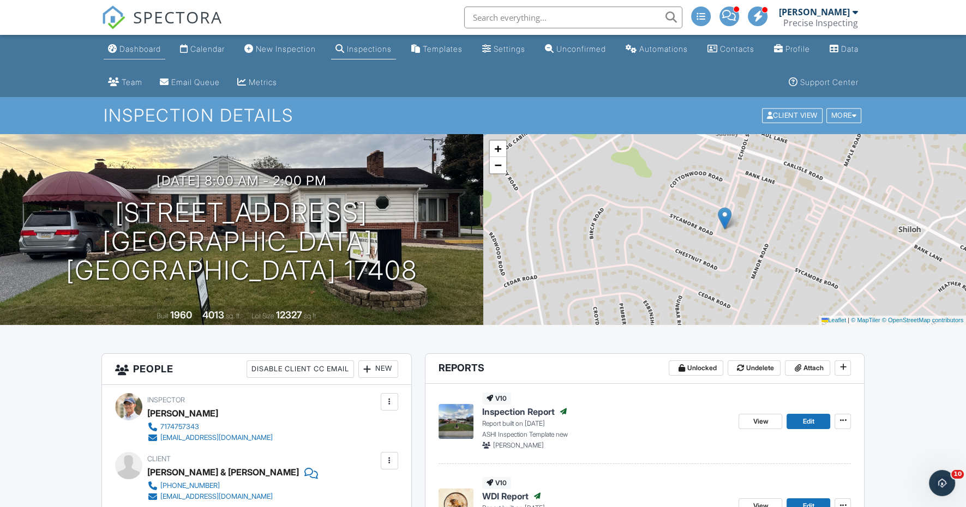
click at [151, 51] on div "Dashboard" at bounding box center [139, 48] width 41 height 9
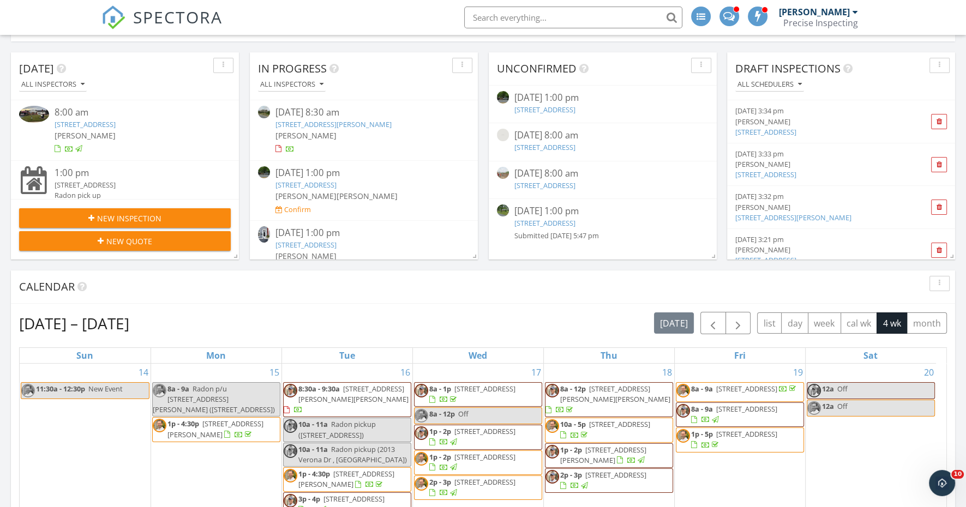
scroll to position [135, 0]
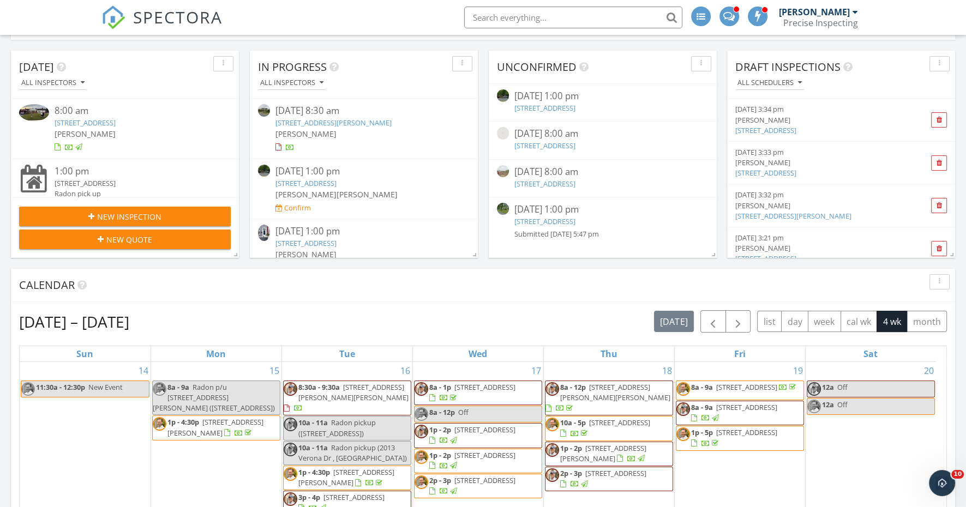
click at [572, 222] on link "1705 Wheatland Ave, Lancaster, PA 17603" at bounding box center [544, 222] width 61 height 10
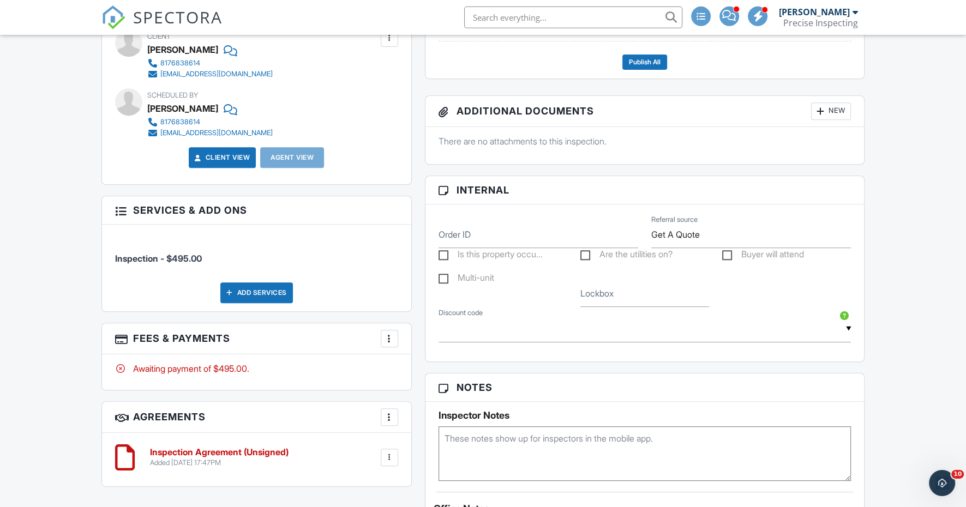
scroll to position [508, 0]
